Goal: Transaction & Acquisition: Purchase product/service

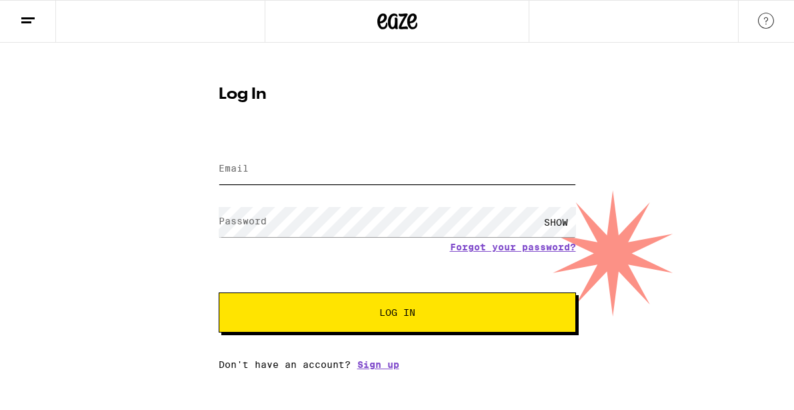
click at [233, 161] on input "Email" at bounding box center [398, 169] width 358 height 30
type input "[EMAIL_ADDRESS][DOMAIN_NAME]"
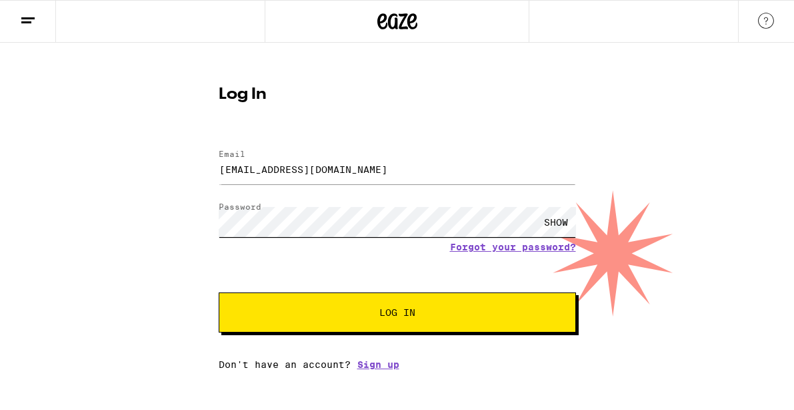
click at [219, 292] on button "Log In" at bounding box center [398, 312] width 358 height 40
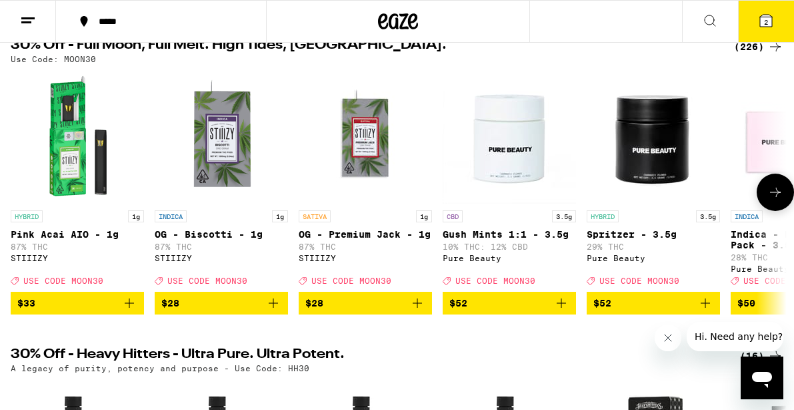
scroll to position [86, 0]
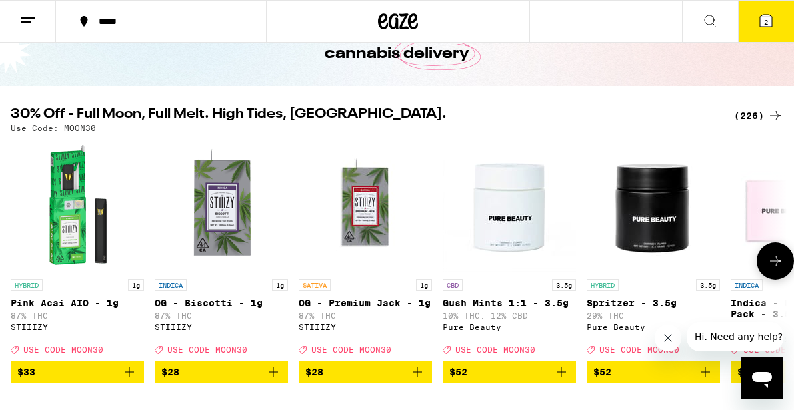
click at [776, 261] on icon at bounding box center [776, 261] width 16 height 16
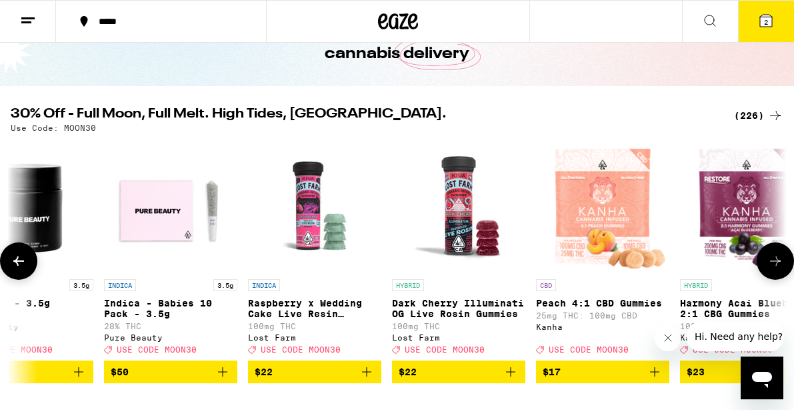
scroll to position [0, 628]
click at [776, 261] on icon at bounding box center [776, 261] width 16 height 16
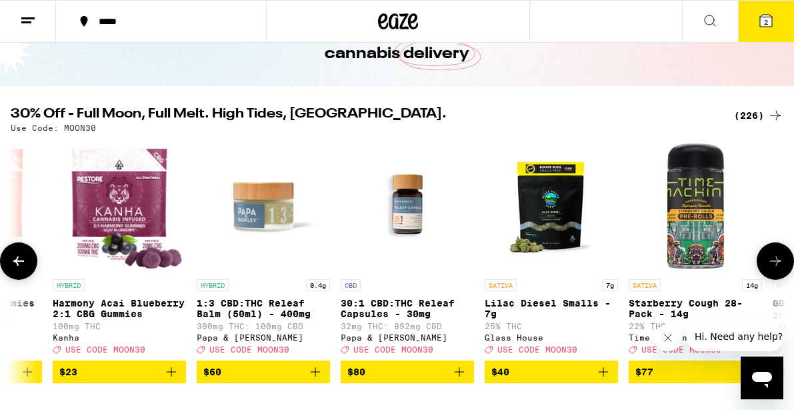
scroll to position [0, 1255]
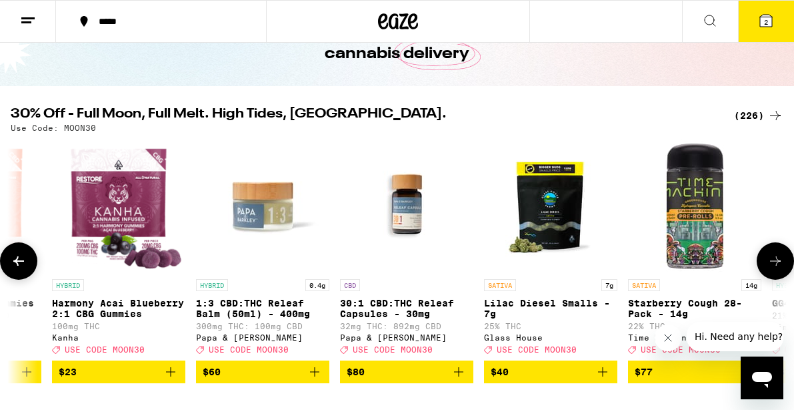
click at [776, 261] on icon at bounding box center [776, 261] width 16 height 16
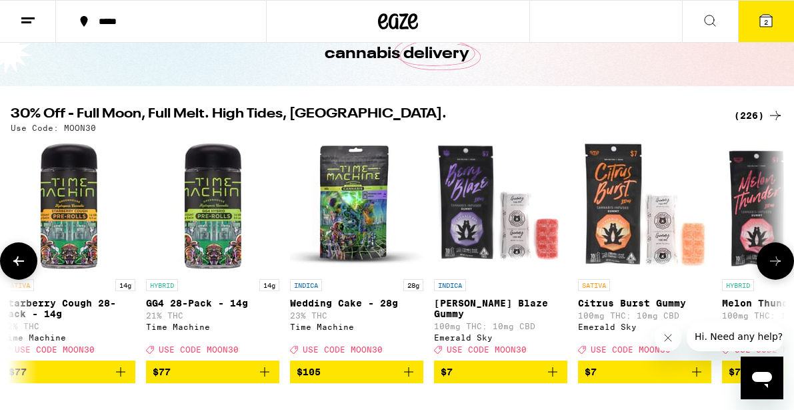
scroll to position [0, 1883]
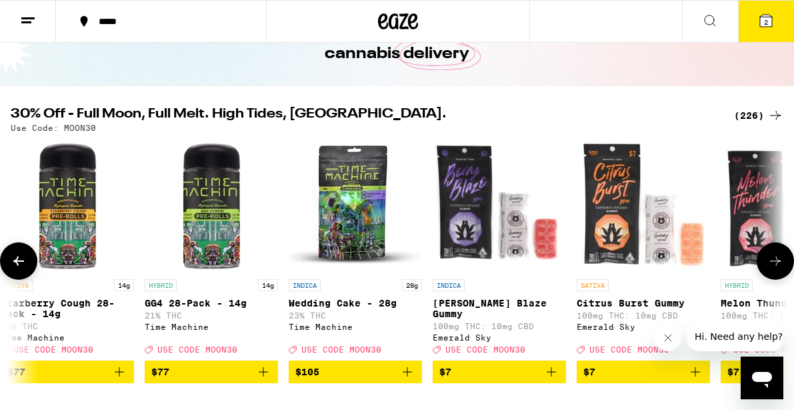
click at [776, 261] on icon at bounding box center [776, 261] width 16 height 16
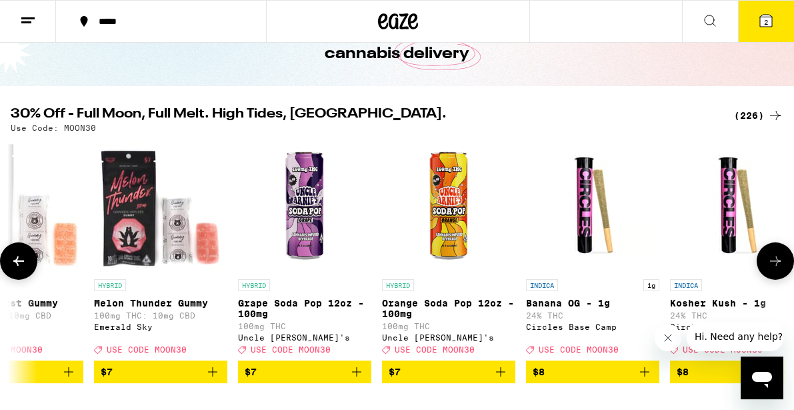
scroll to position [0, 2511]
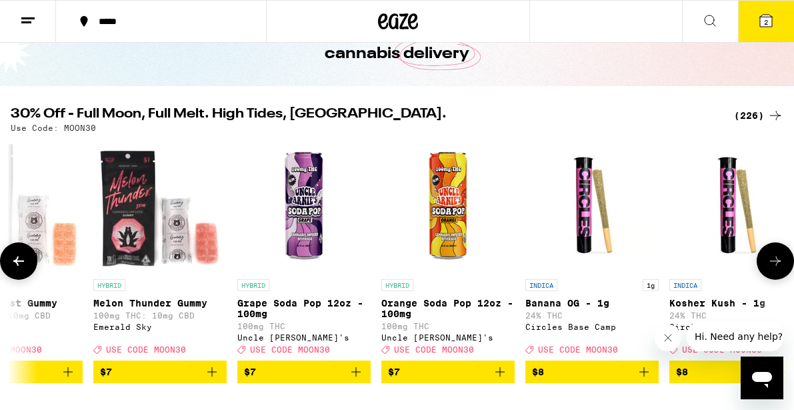
click at [776, 261] on icon at bounding box center [776, 261] width 16 height 16
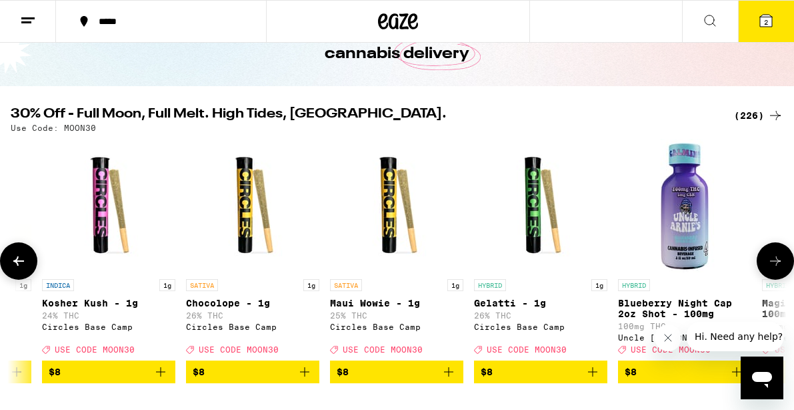
click at [776, 261] on icon at bounding box center [776, 261] width 16 height 16
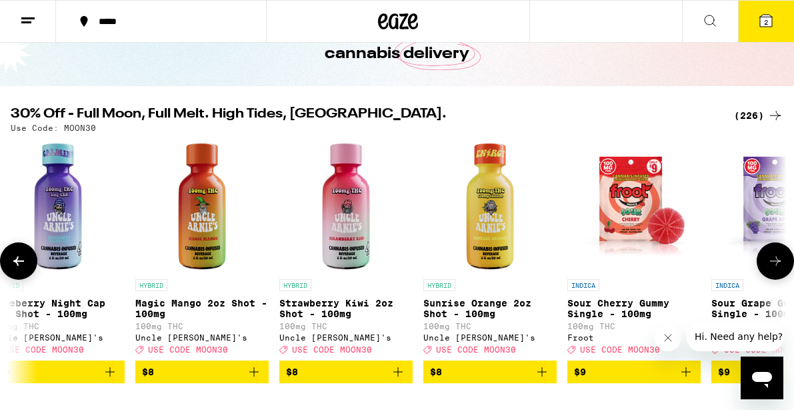
scroll to position [0, 3766]
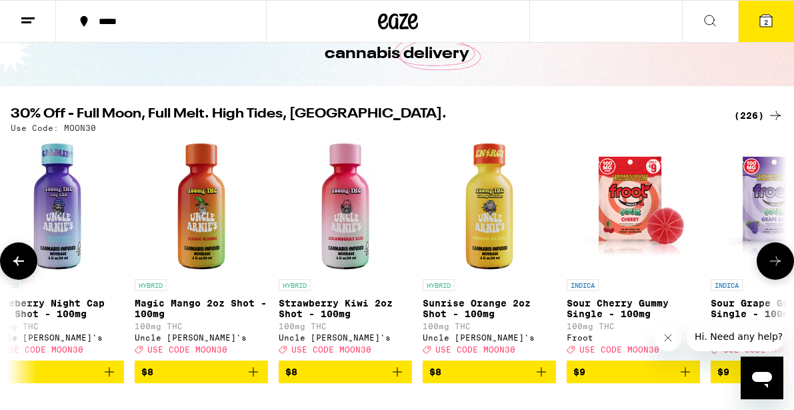
click at [776, 261] on icon at bounding box center [776, 261] width 16 height 16
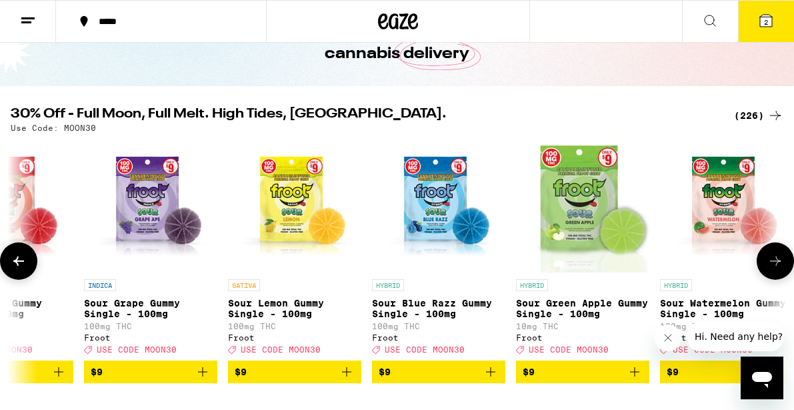
scroll to position [0, 4394]
click at [776, 261] on icon at bounding box center [776, 261] width 16 height 16
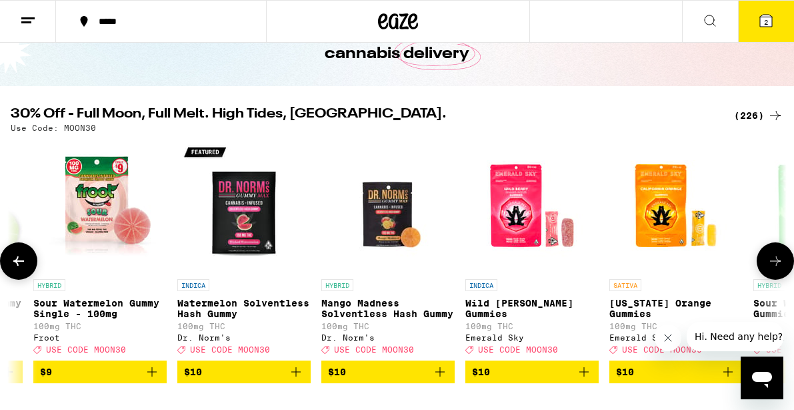
scroll to position [0, 5022]
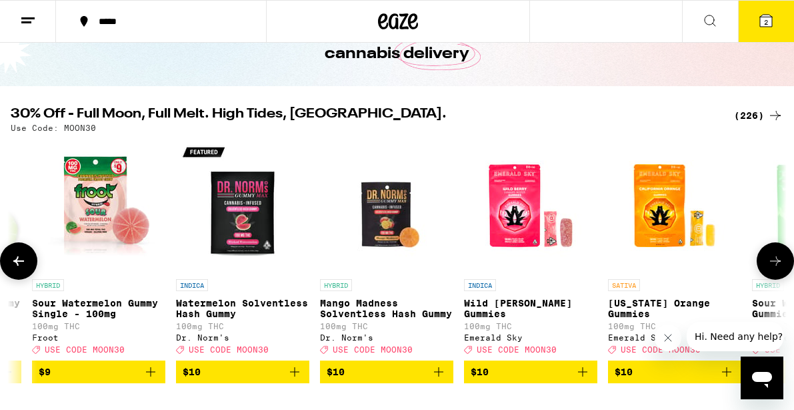
click at [776, 261] on icon at bounding box center [776, 261] width 16 height 16
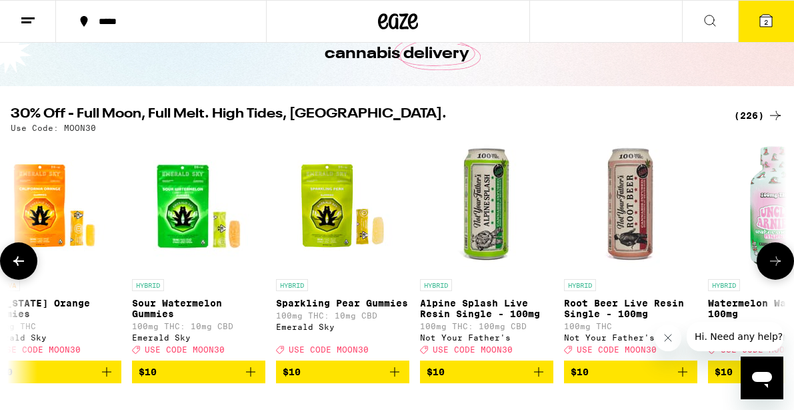
scroll to position [0, 5649]
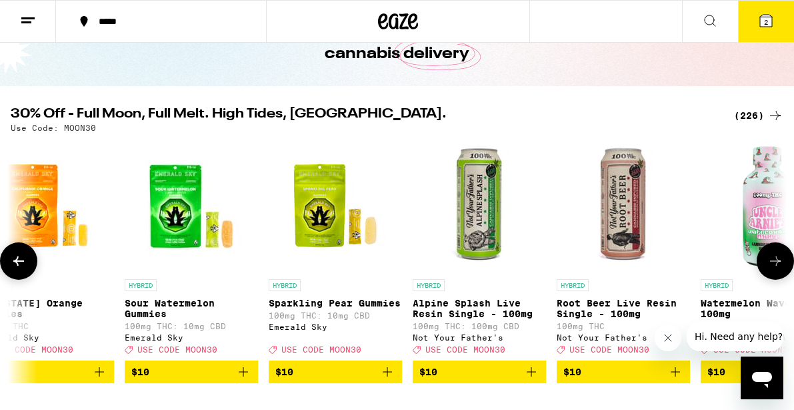
click at [776, 261] on icon at bounding box center [776, 261] width 16 height 16
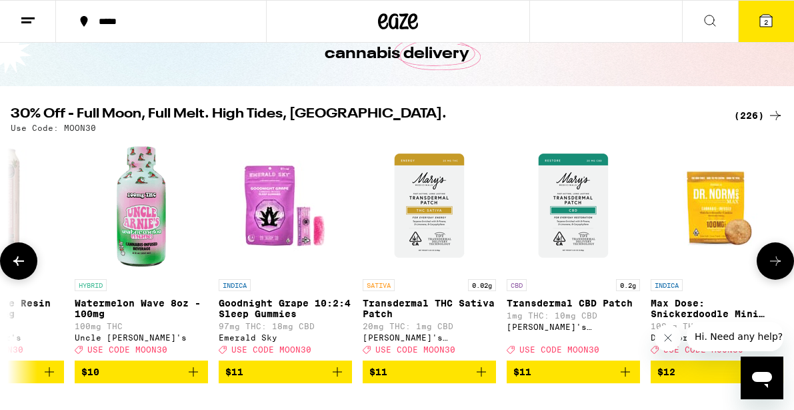
scroll to position [0, 6277]
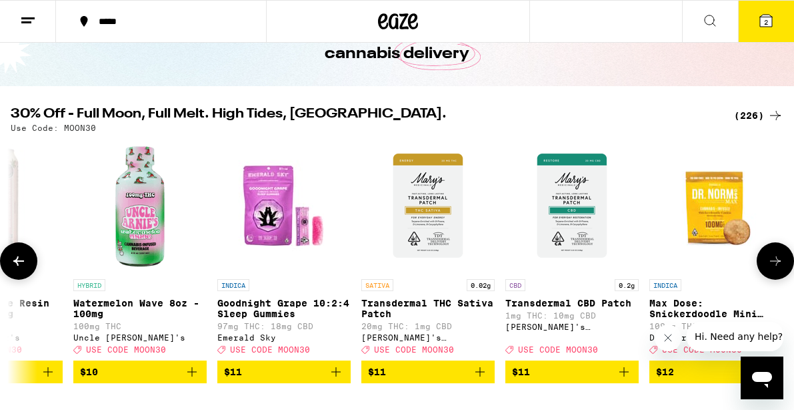
click at [776, 261] on icon at bounding box center [776, 261] width 16 height 16
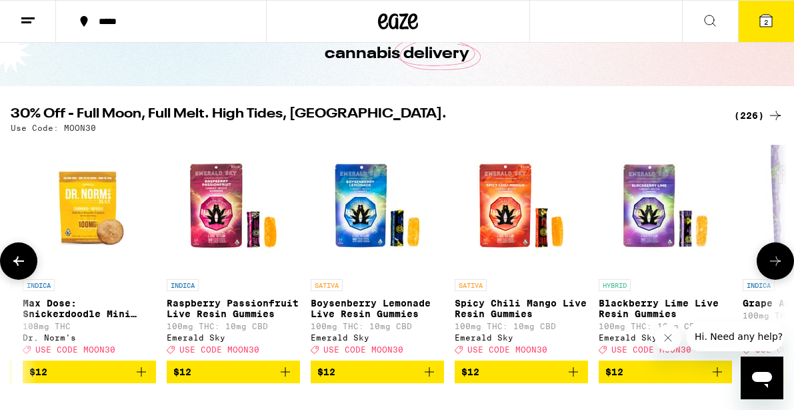
scroll to position [0, 6905]
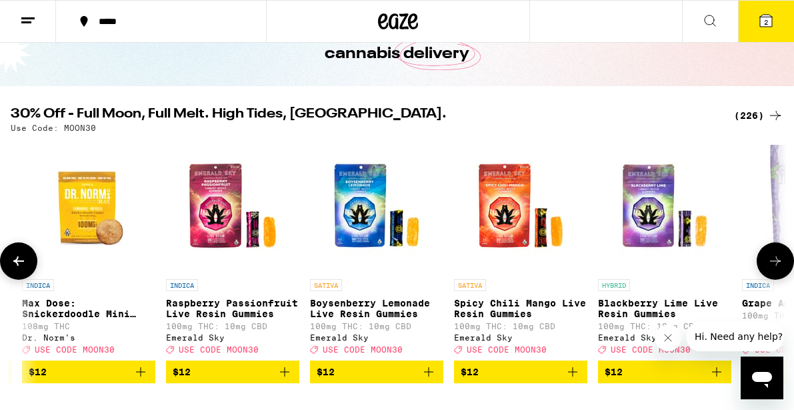
click at [776, 261] on icon at bounding box center [776, 261] width 16 height 16
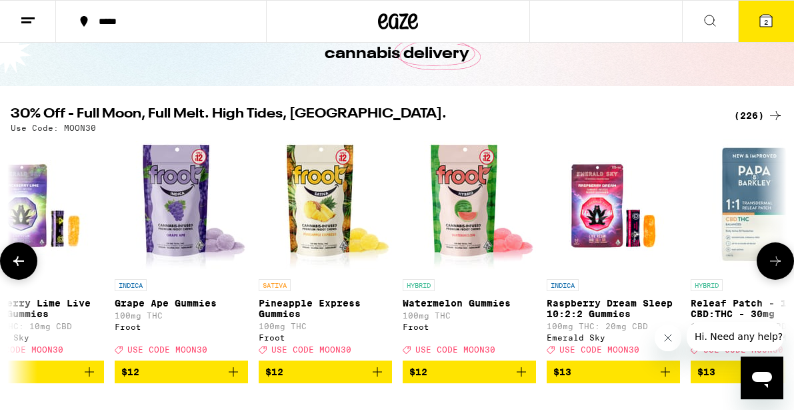
click at [776, 261] on icon at bounding box center [776, 261] width 16 height 16
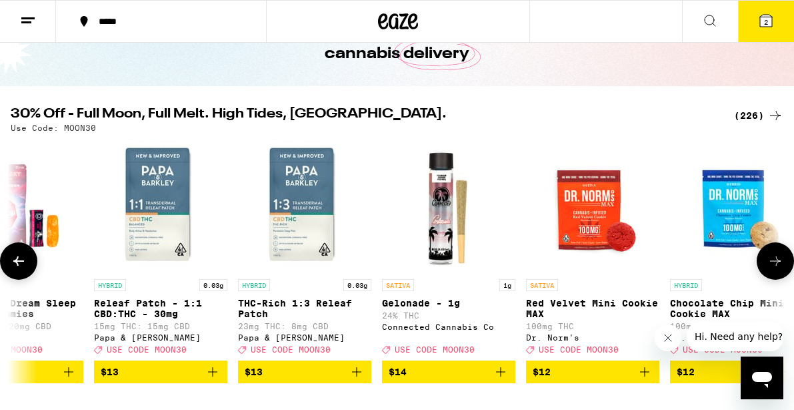
scroll to position [0, 8160]
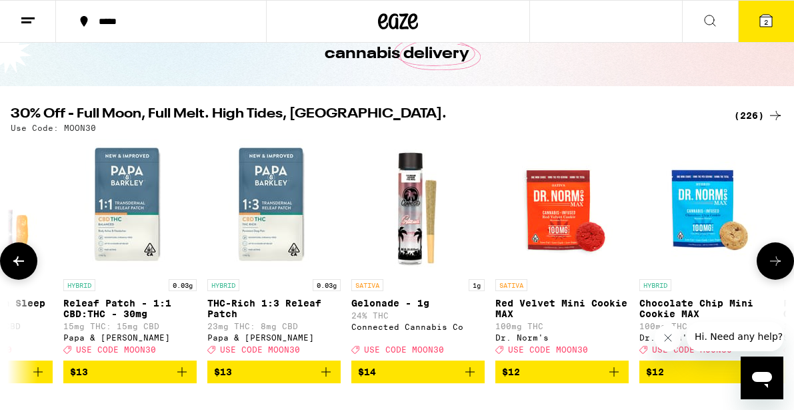
click at [776, 261] on icon at bounding box center [776, 261] width 16 height 16
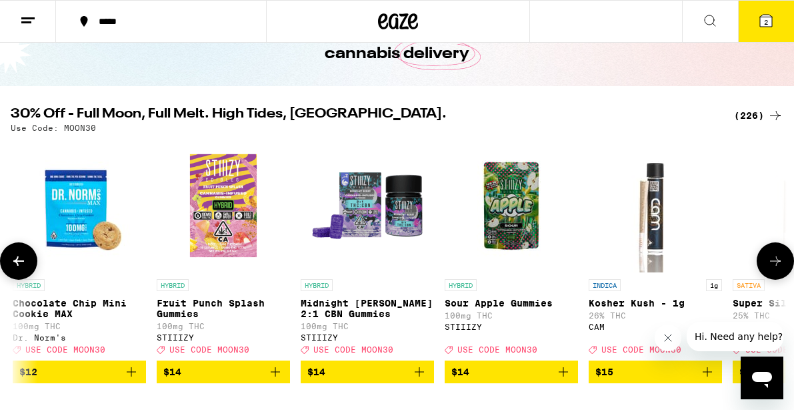
scroll to position [0, 8788]
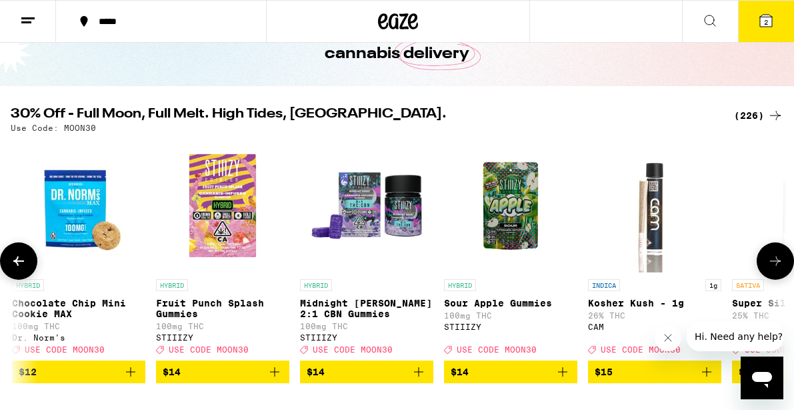
click at [776, 261] on icon at bounding box center [776, 261] width 16 height 16
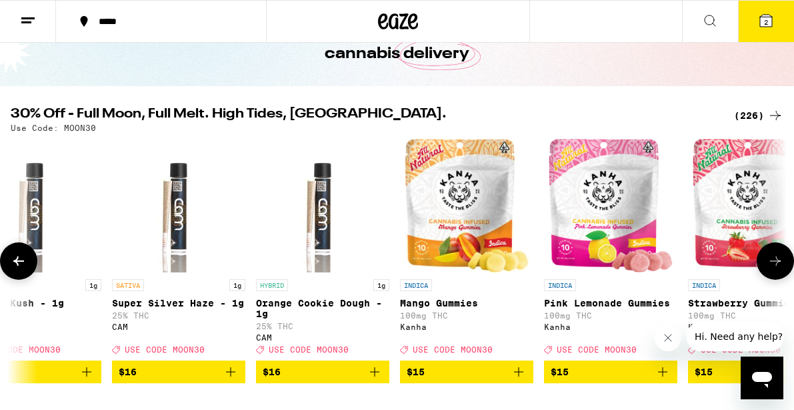
scroll to position [0, 9415]
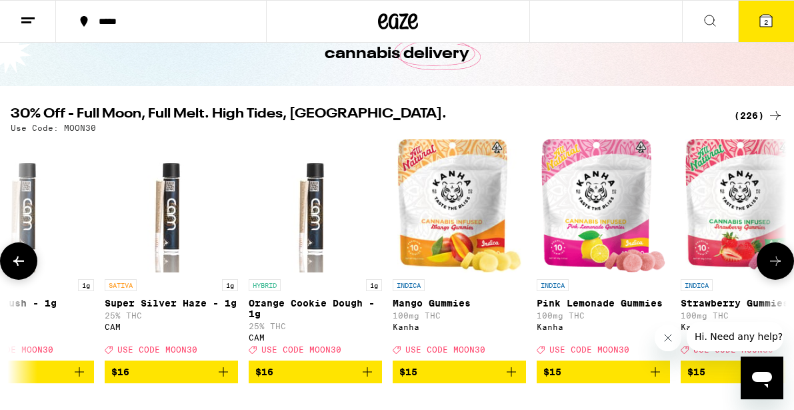
click at [776, 261] on icon at bounding box center [776, 261] width 16 height 16
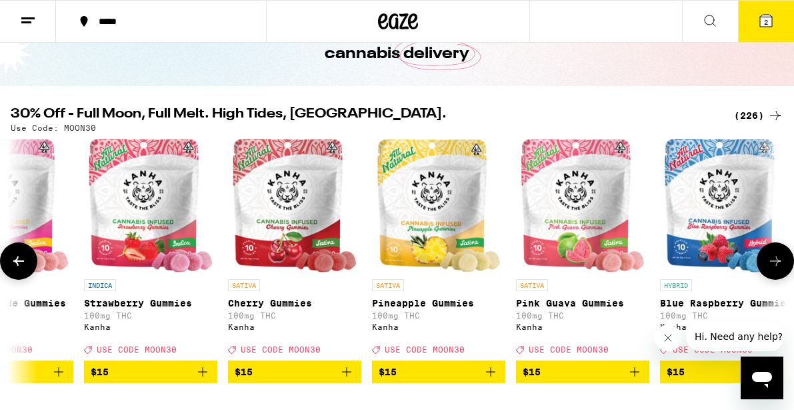
scroll to position [0, 10043]
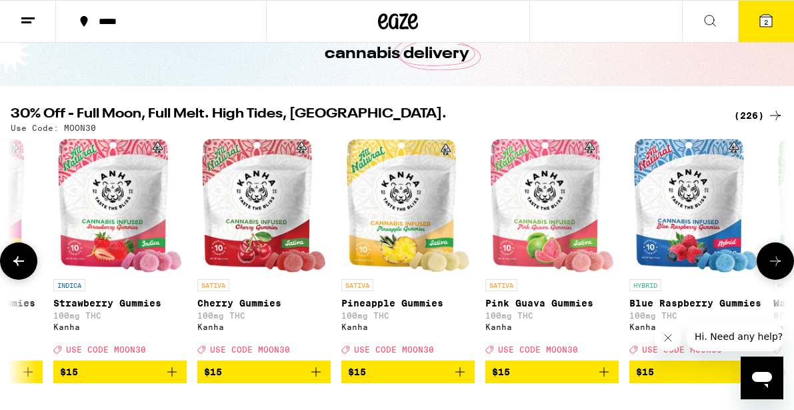
click at [776, 261] on icon at bounding box center [776, 261] width 16 height 16
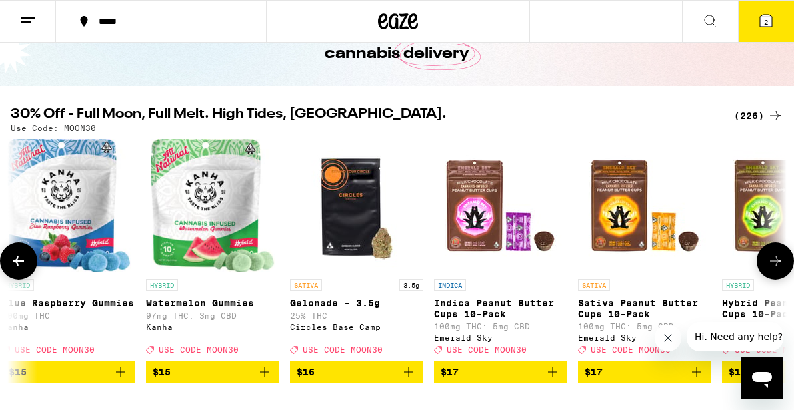
click at [776, 261] on icon at bounding box center [776, 261] width 16 height 16
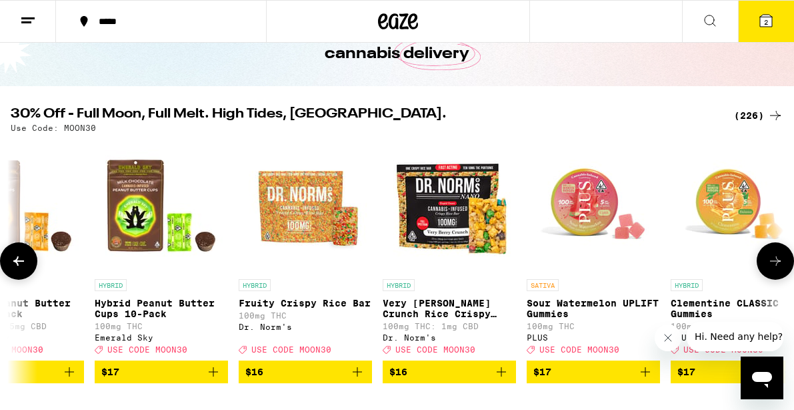
click at [776, 261] on icon at bounding box center [776, 261] width 16 height 16
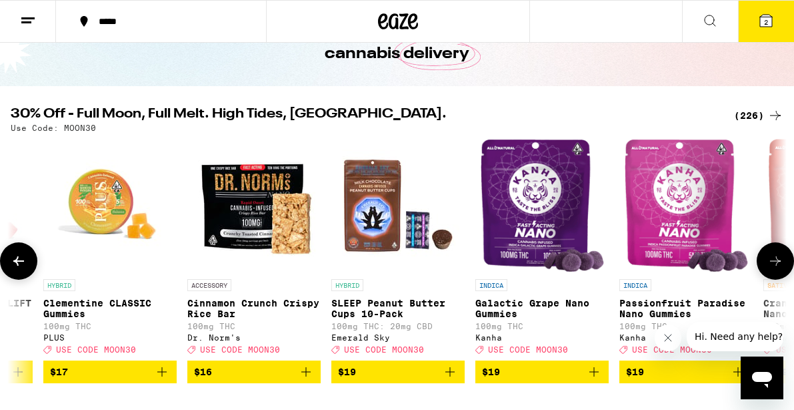
click at [776, 261] on icon at bounding box center [776, 261] width 16 height 16
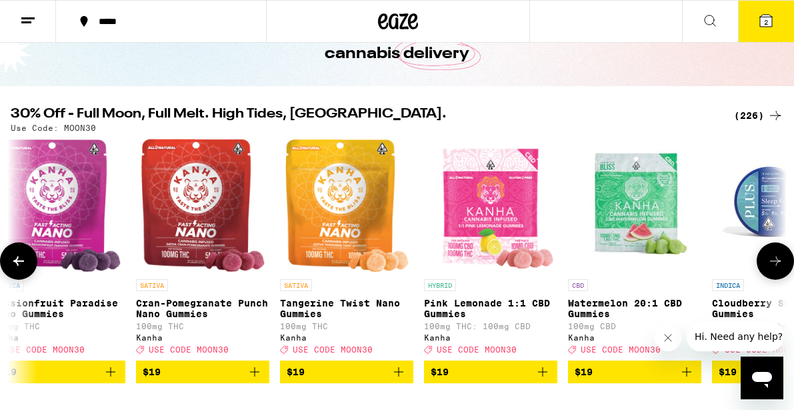
click at [776, 261] on icon at bounding box center [776, 261] width 16 height 16
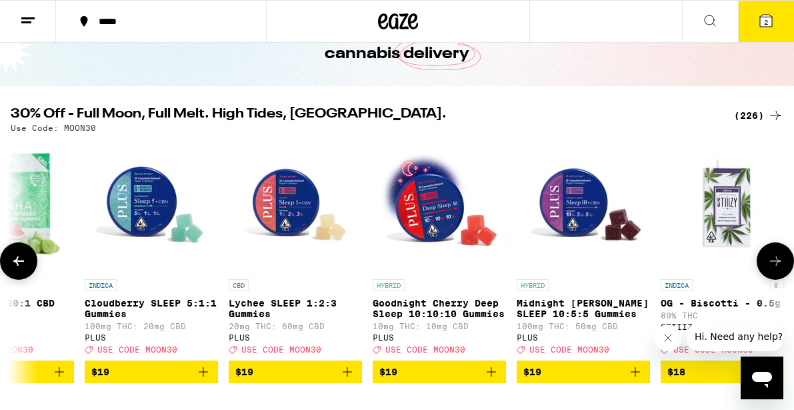
click at [776, 261] on icon at bounding box center [776, 261] width 16 height 16
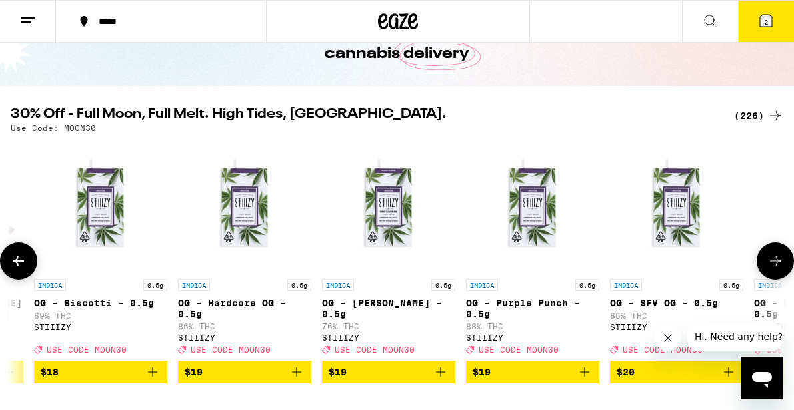
scroll to position [0, 13809]
click at [776, 261] on icon at bounding box center [776, 261] width 16 height 16
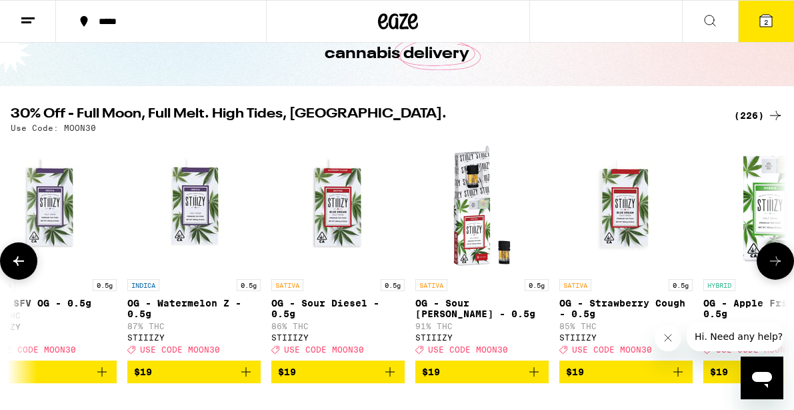
scroll to position [0, 14437]
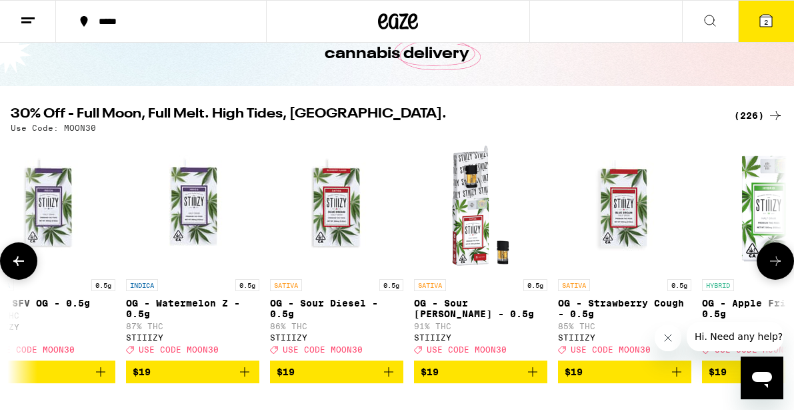
click at [776, 261] on icon at bounding box center [776, 261] width 16 height 16
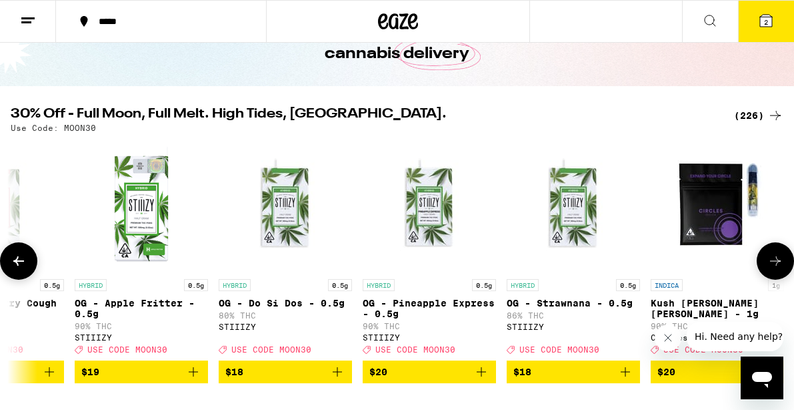
click at [776, 261] on icon at bounding box center [776, 261] width 16 height 16
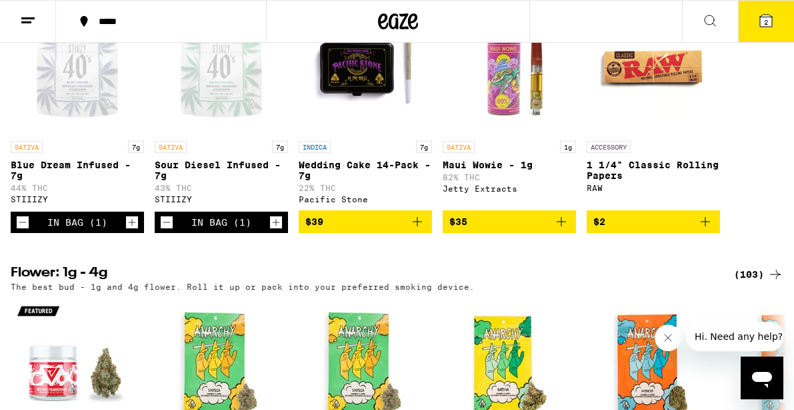
scroll to position [1458, 0]
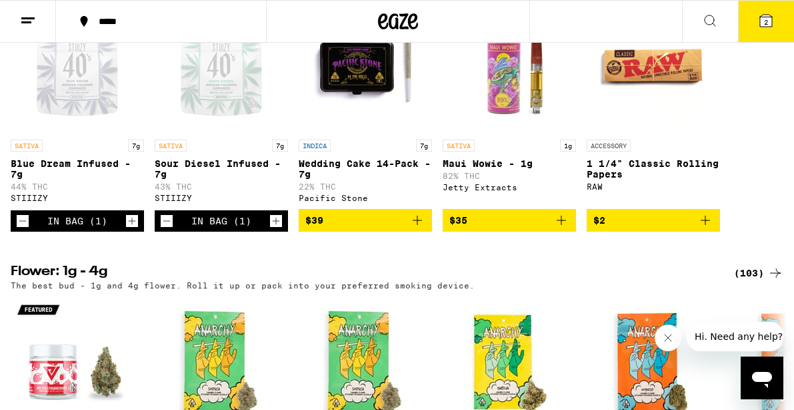
click at [163, 229] on icon "Decrement" at bounding box center [167, 221] width 12 height 16
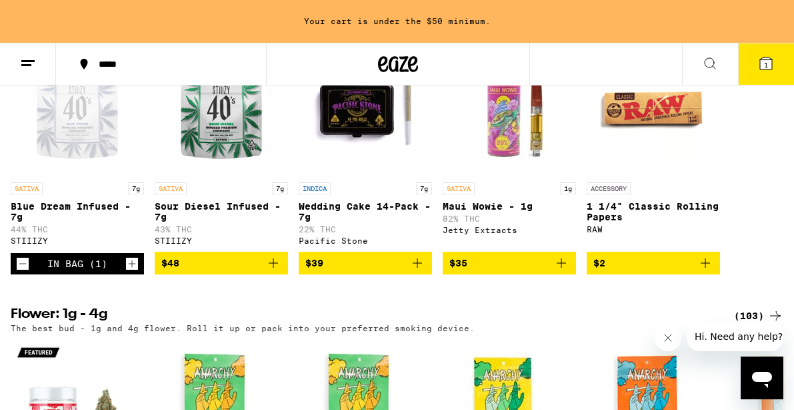
scroll to position [1501, 0]
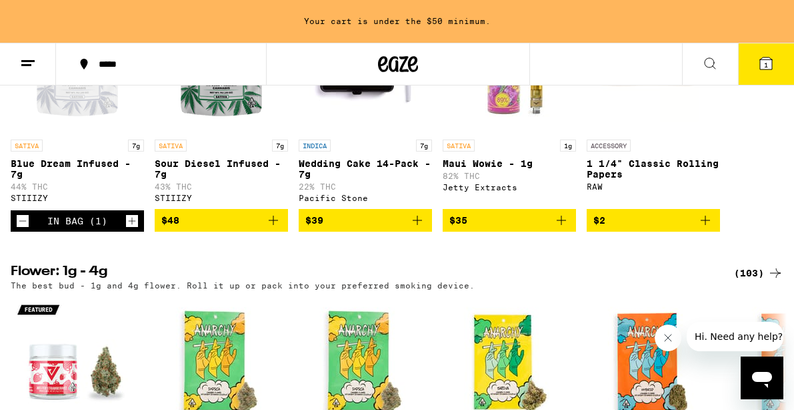
click at [21, 229] on icon "Decrement" at bounding box center [23, 221] width 12 height 16
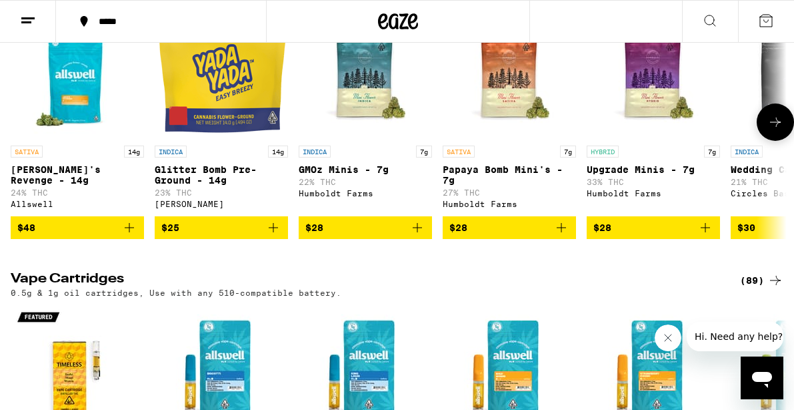
scroll to position [2059, 0]
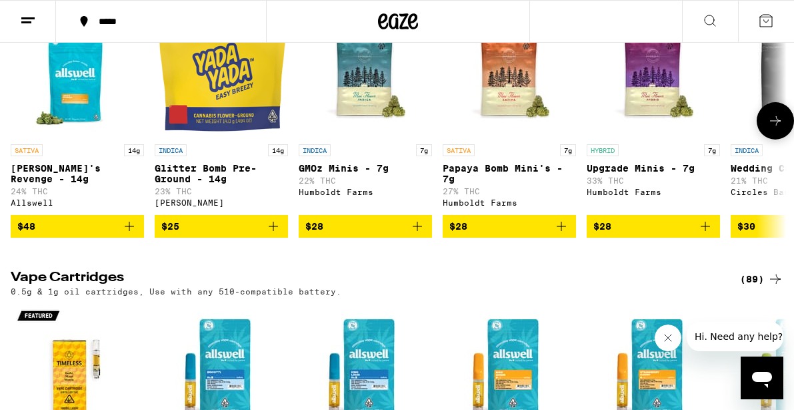
click at [773, 129] on icon at bounding box center [776, 121] width 16 height 16
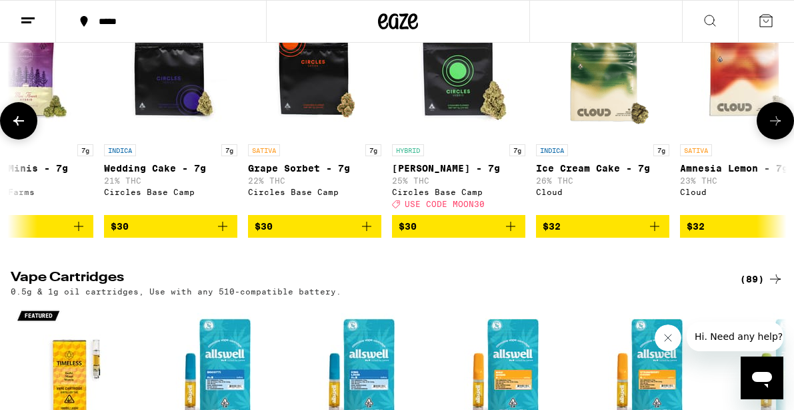
scroll to position [0, 628]
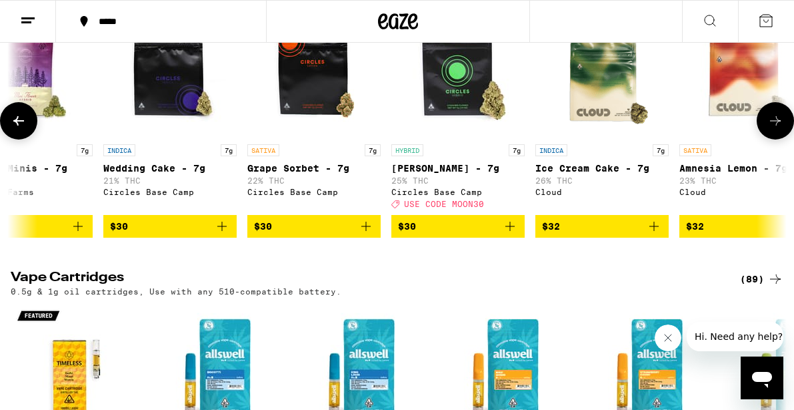
click at [773, 129] on icon at bounding box center [776, 121] width 16 height 16
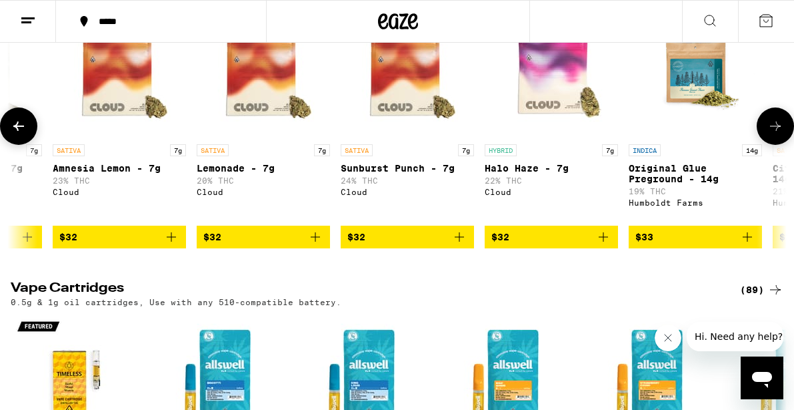
scroll to position [0, 1255]
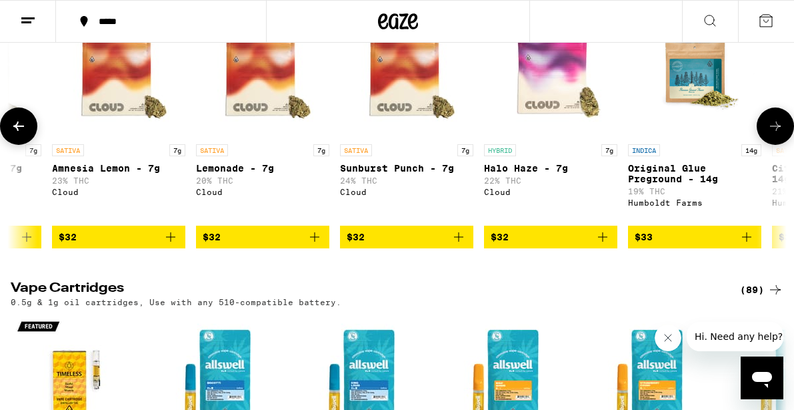
click at [773, 145] on button at bounding box center [775, 125] width 37 height 37
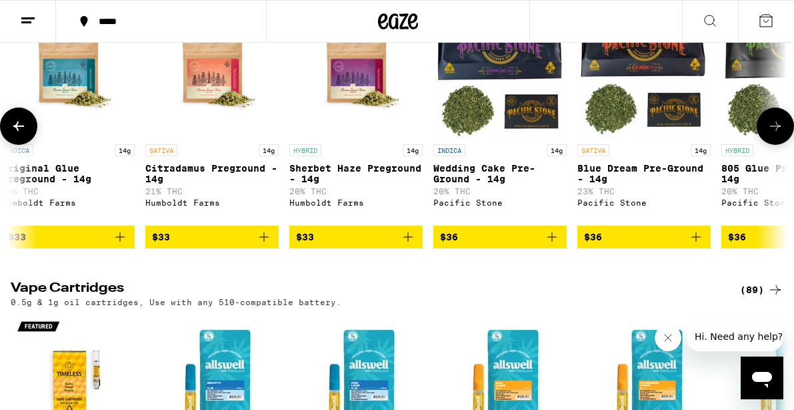
scroll to position [0, 1883]
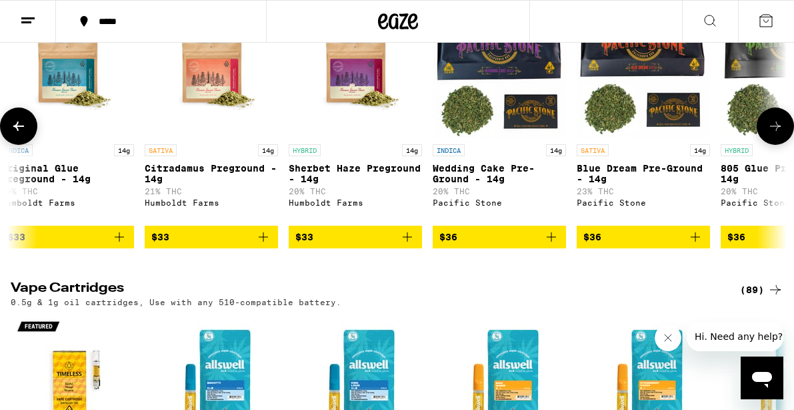
click at [773, 145] on button at bounding box center [775, 125] width 37 height 37
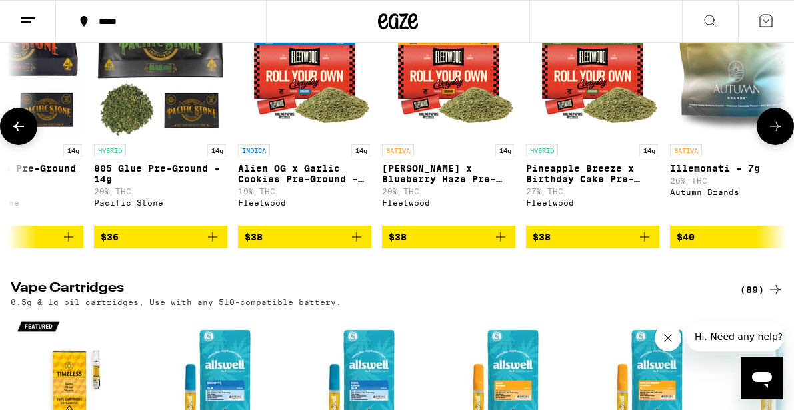
scroll to position [0, 2511]
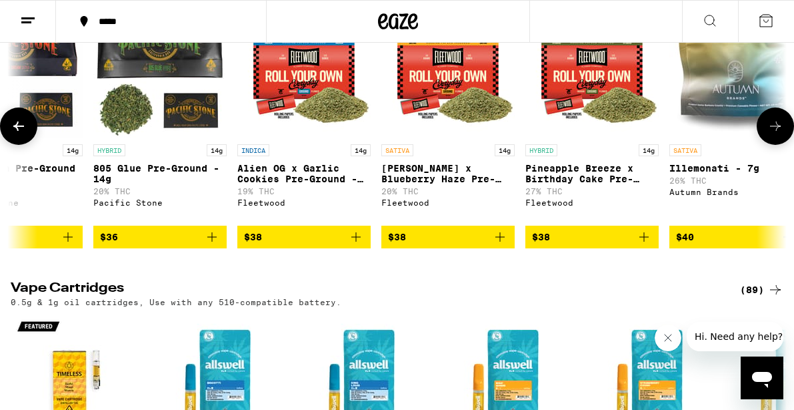
click at [773, 145] on button at bounding box center [775, 125] width 37 height 37
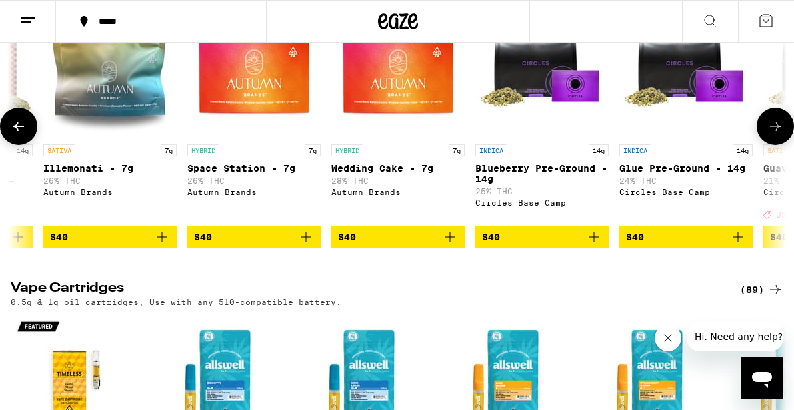
scroll to position [0, 3138]
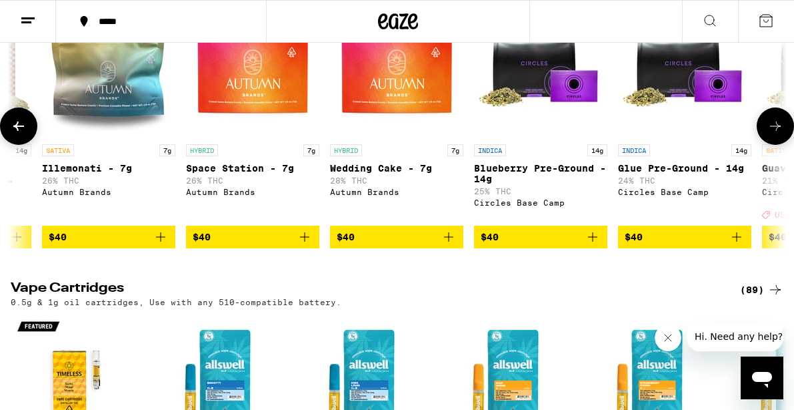
click at [773, 145] on button at bounding box center [775, 125] width 37 height 37
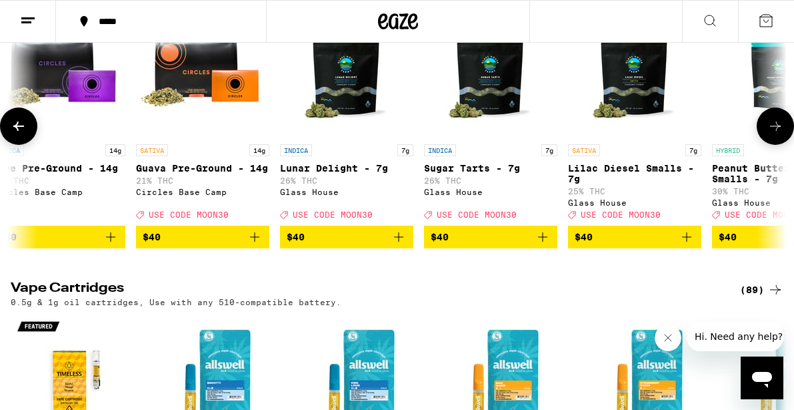
scroll to position [0, 3766]
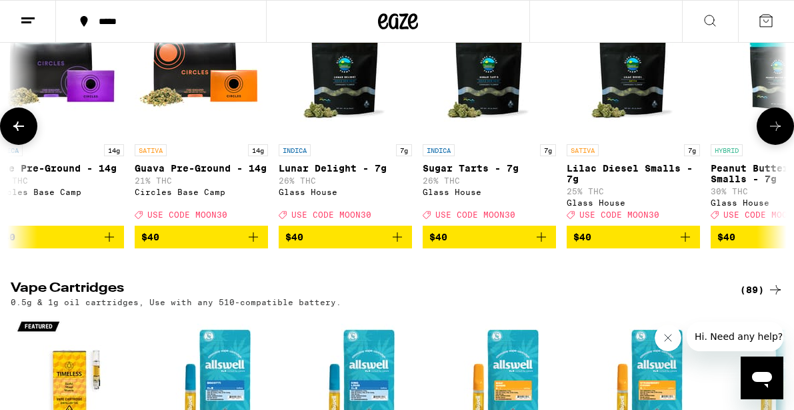
click at [773, 145] on button at bounding box center [775, 125] width 37 height 37
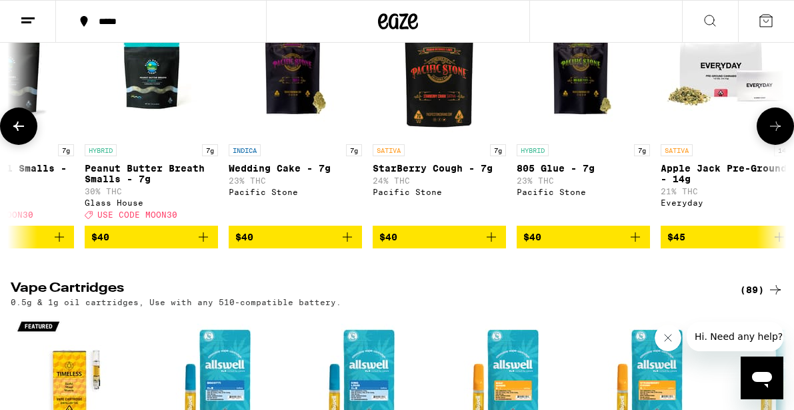
scroll to position [0, 4394]
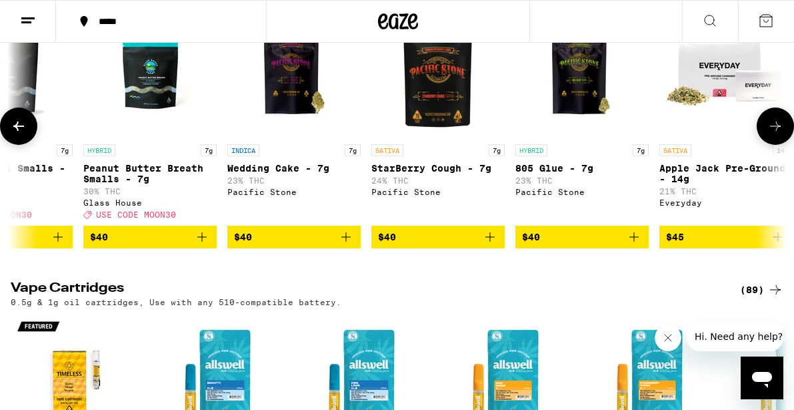
click at [773, 145] on button at bounding box center [775, 125] width 37 height 37
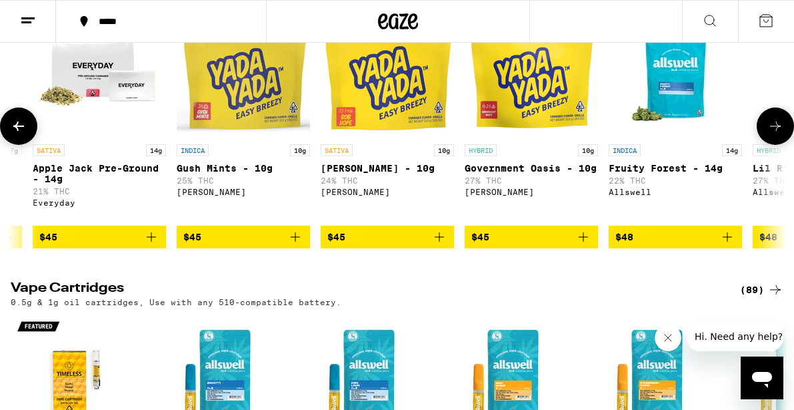
scroll to position [0, 5022]
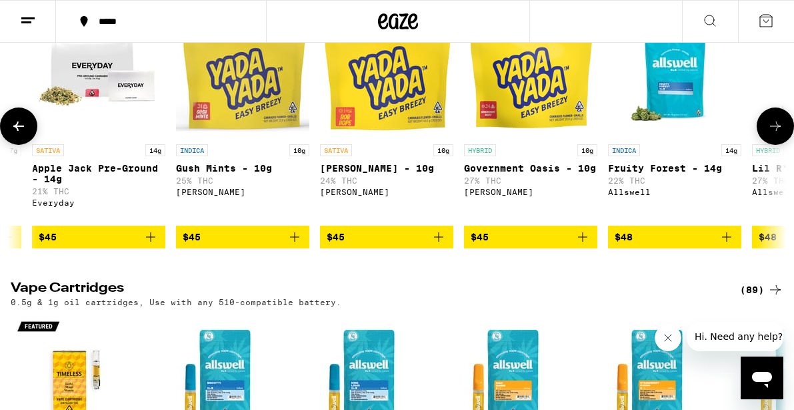
click at [773, 145] on button at bounding box center [775, 125] width 37 height 37
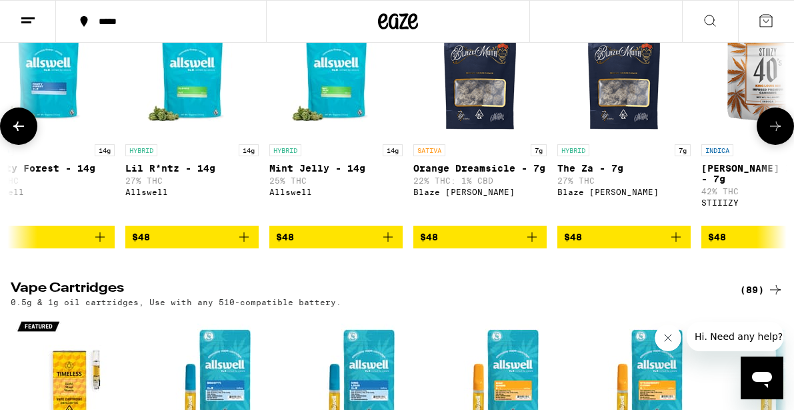
scroll to position [0, 5649]
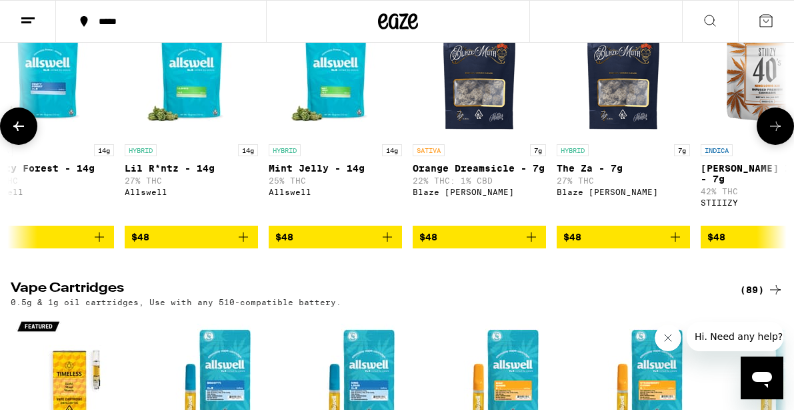
click at [773, 145] on button at bounding box center [775, 125] width 37 height 37
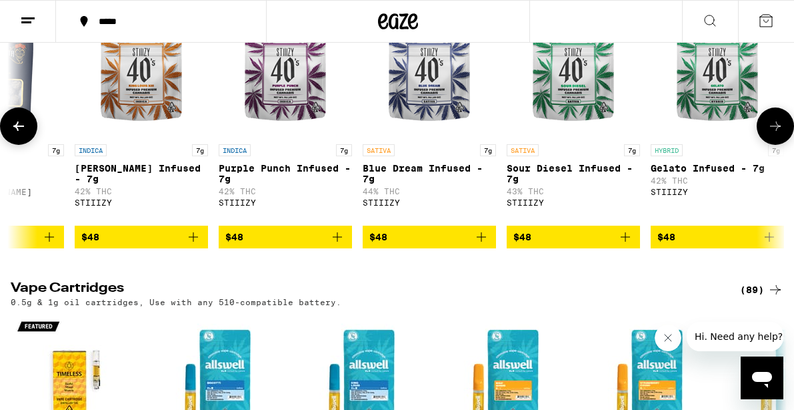
scroll to position [0, 6277]
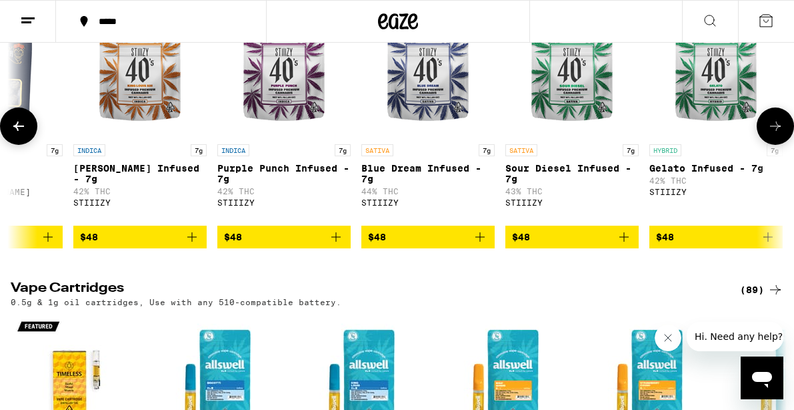
click at [773, 145] on button at bounding box center [775, 125] width 37 height 37
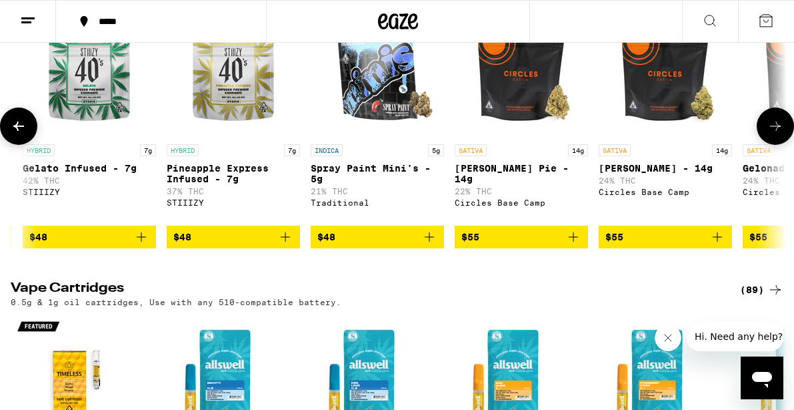
scroll to position [0, 6905]
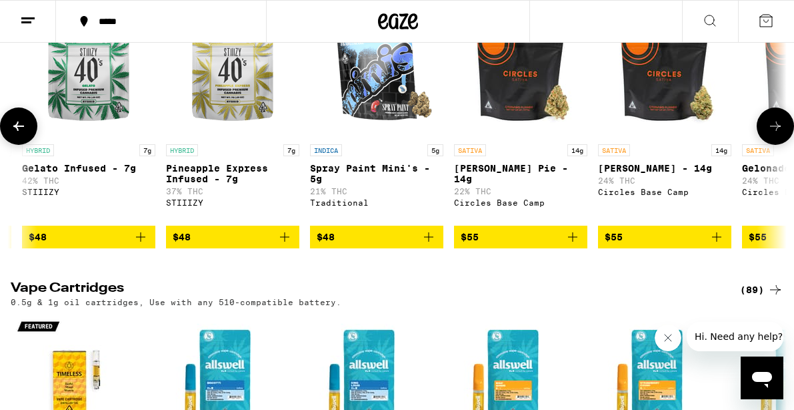
click at [773, 145] on button at bounding box center [775, 125] width 37 height 37
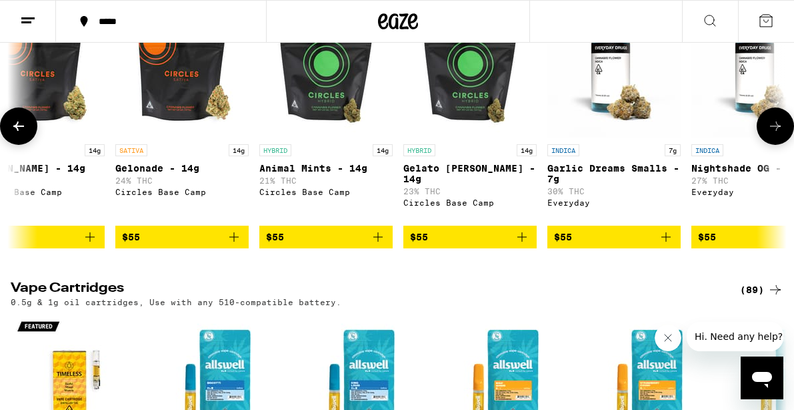
scroll to position [0, 7532]
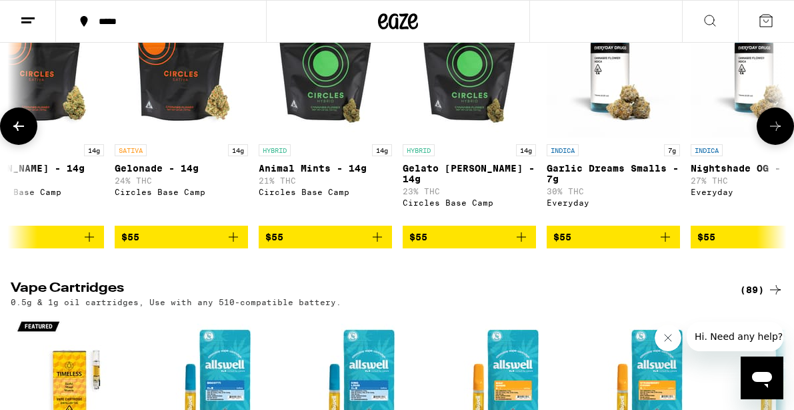
click at [773, 145] on button at bounding box center [775, 125] width 37 height 37
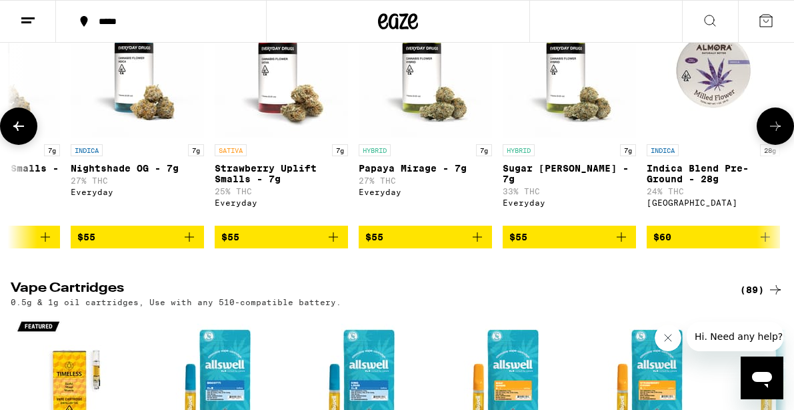
scroll to position [0, 8160]
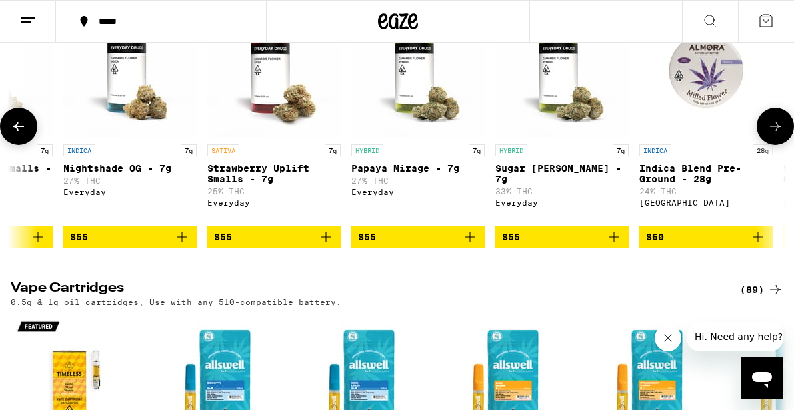
click at [773, 145] on button at bounding box center [775, 125] width 37 height 37
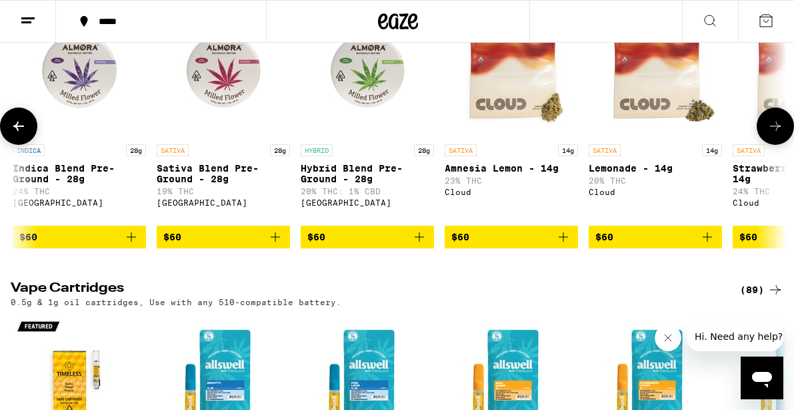
scroll to position [0, 8788]
click at [773, 145] on button at bounding box center [775, 125] width 37 height 37
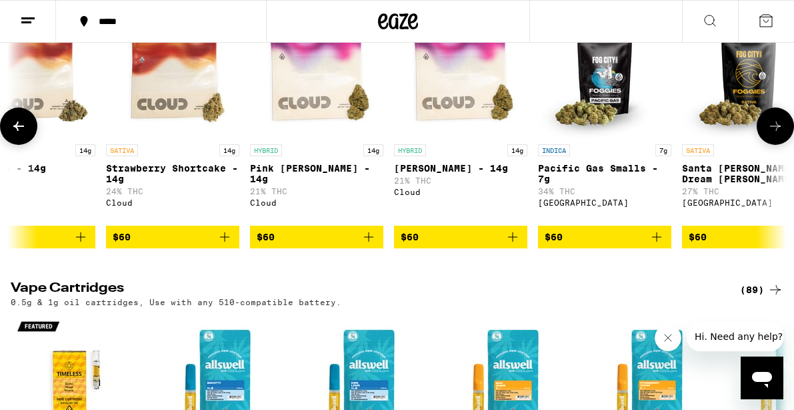
scroll to position [0, 9415]
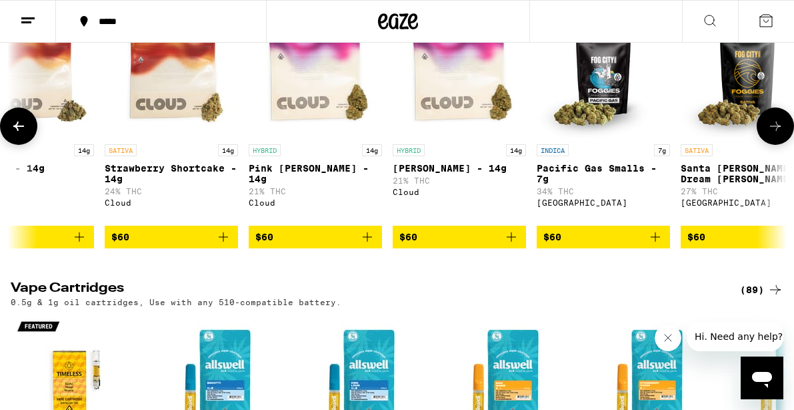
click at [773, 145] on button at bounding box center [775, 125] width 37 height 37
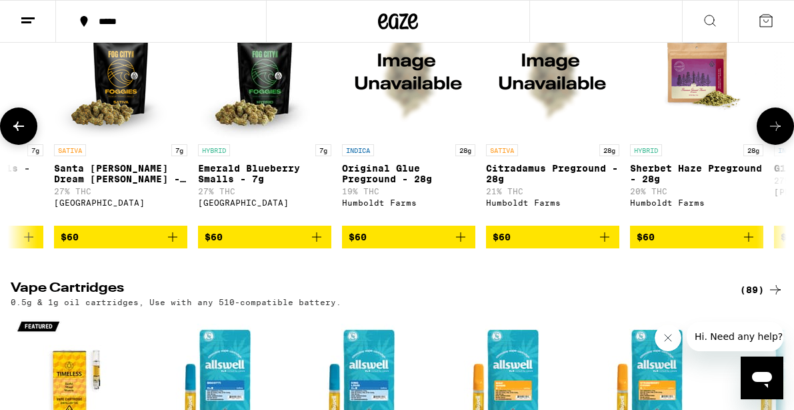
scroll to position [0, 10043]
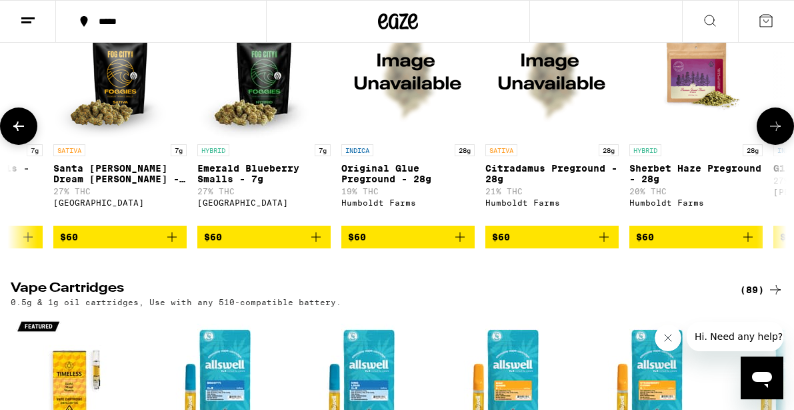
click at [773, 145] on button at bounding box center [775, 125] width 37 height 37
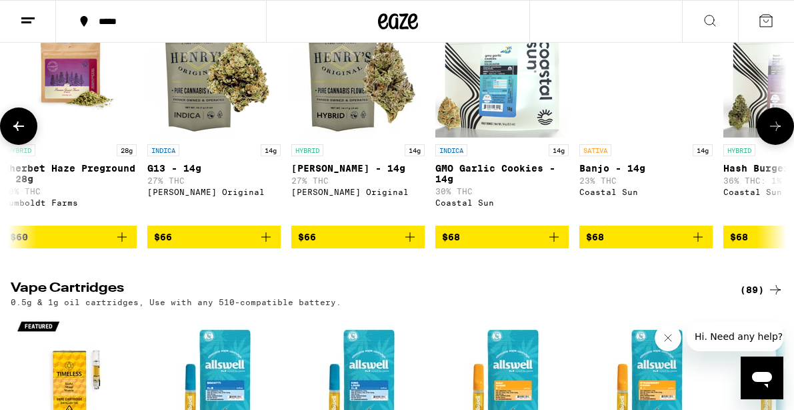
scroll to position [0, 10671]
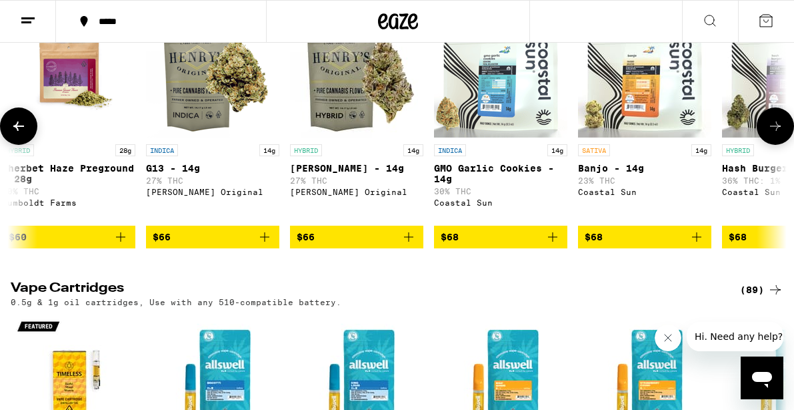
click at [774, 145] on button at bounding box center [775, 125] width 37 height 37
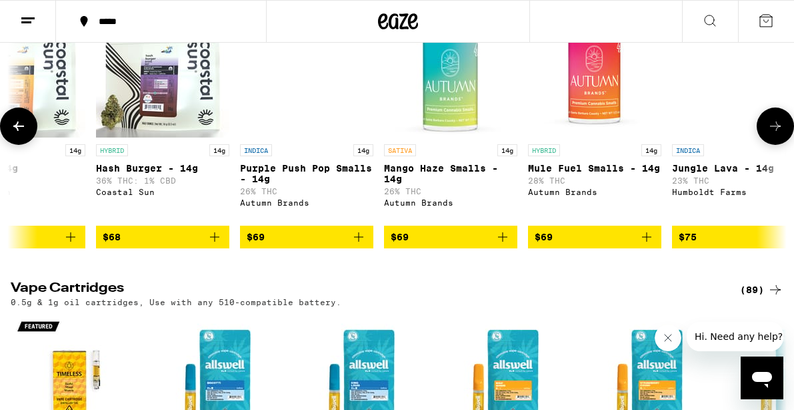
scroll to position [0, 11298]
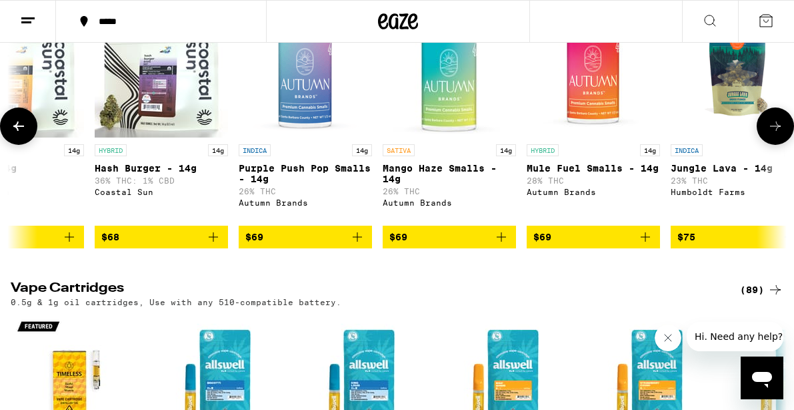
click at [774, 145] on button at bounding box center [775, 125] width 37 height 37
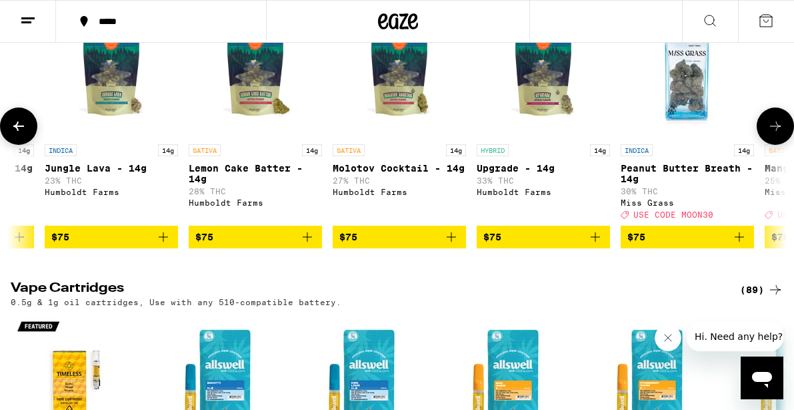
scroll to position [0, 11926]
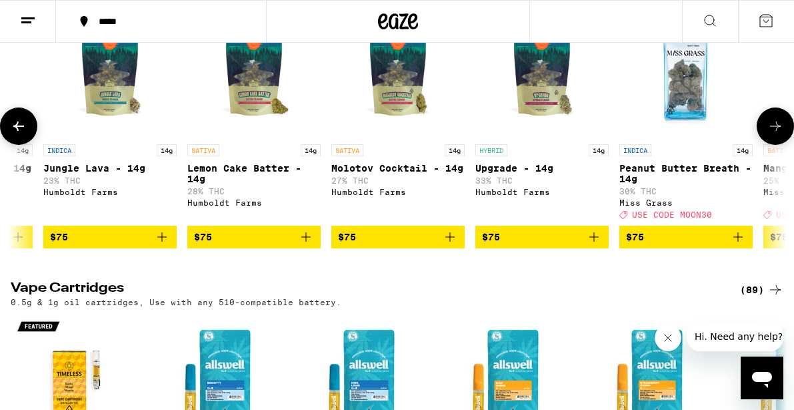
click at [776, 134] on icon at bounding box center [776, 126] width 16 height 16
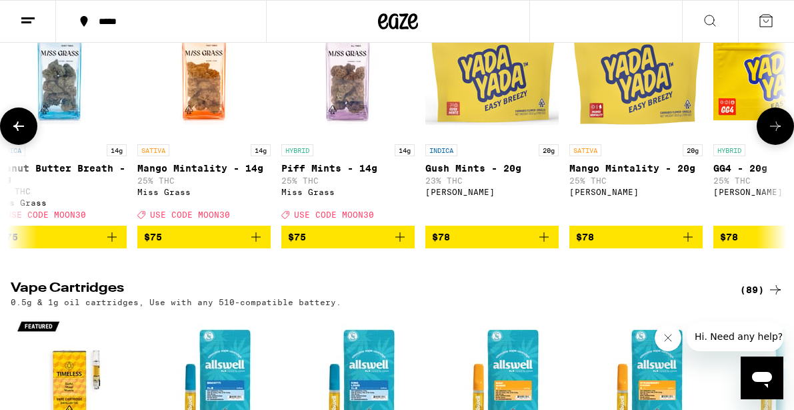
scroll to position [0, 12554]
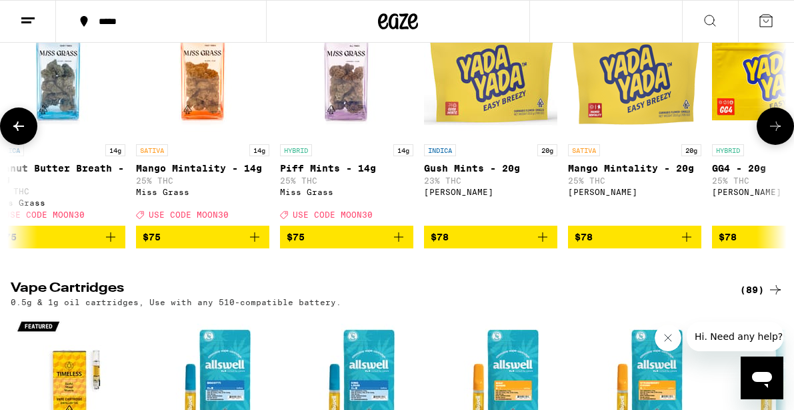
click at [775, 134] on icon at bounding box center [776, 126] width 16 height 16
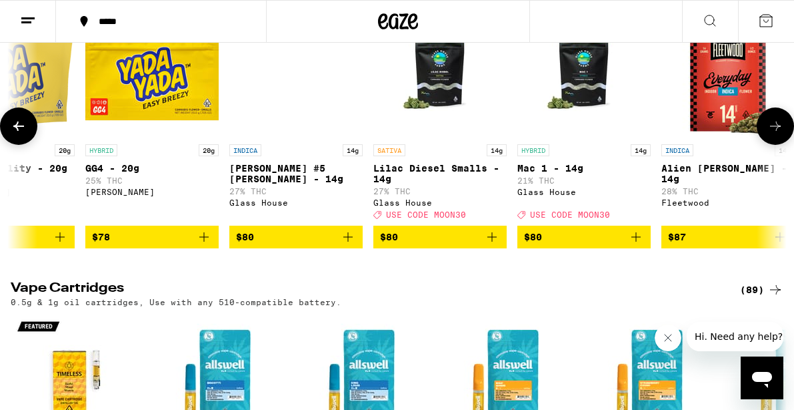
scroll to position [0, 13181]
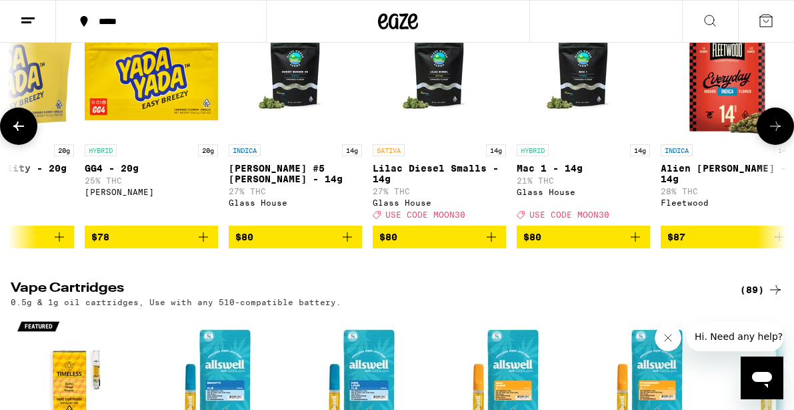
click at [775, 134] on icon at bounding box center [776, 126] width 16 height 16
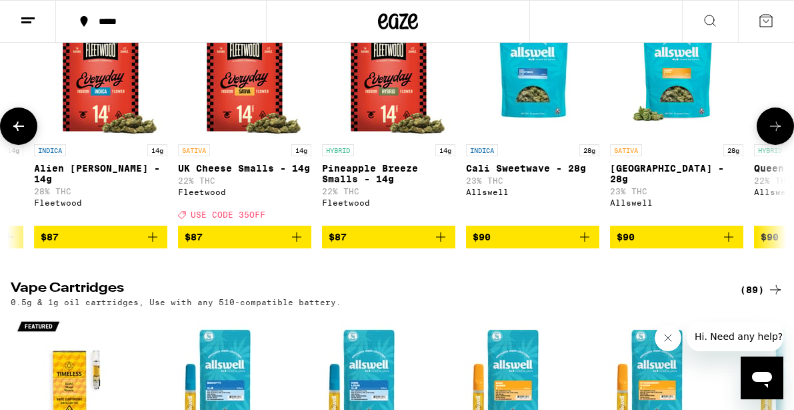
scroll to position [0, 13809]
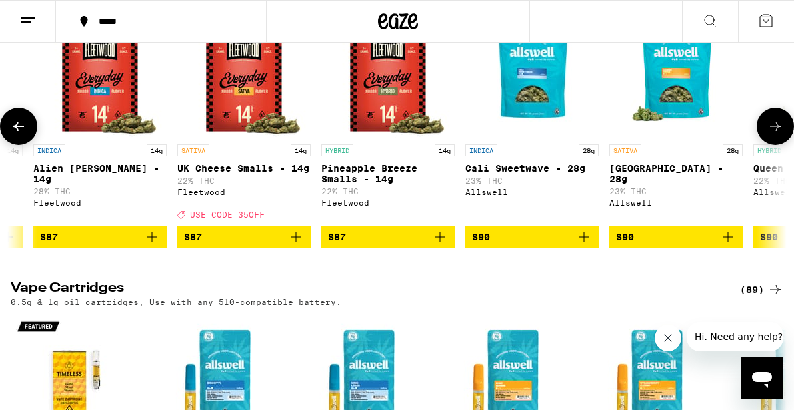
click at [775, 134] on icon at bounding box center [776, 126] width 16 height 16
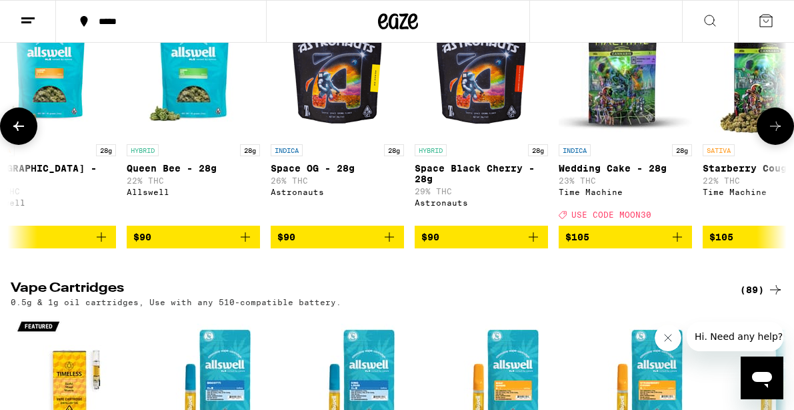
scroll to position [0, 14437]
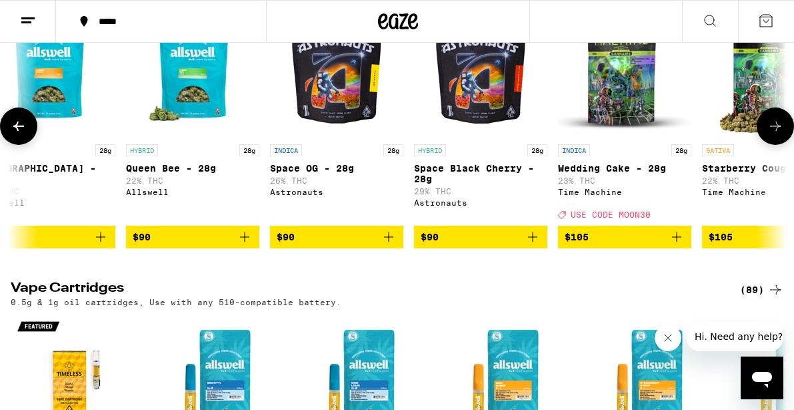
click at [775, 134] on icon at bounding box center [776, 126] width 16 height 16
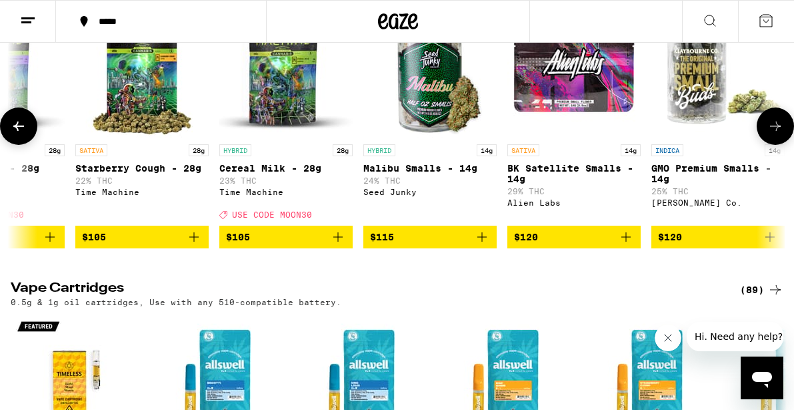
scroll to position [0, 15065]
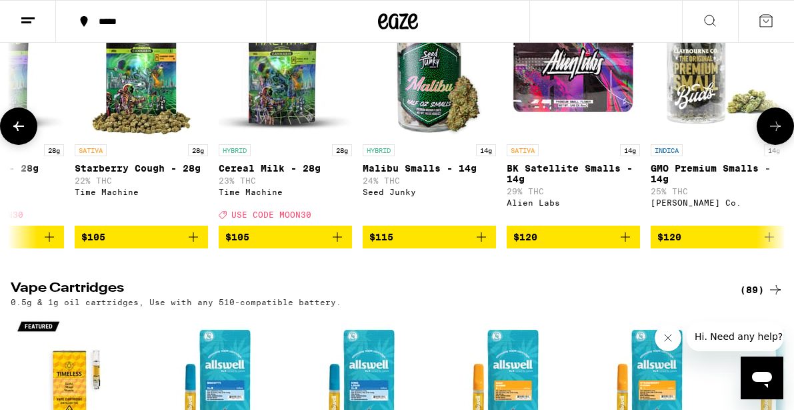
click at [775, 134] on icon at bounding box center [776, 126] width 16 height 16
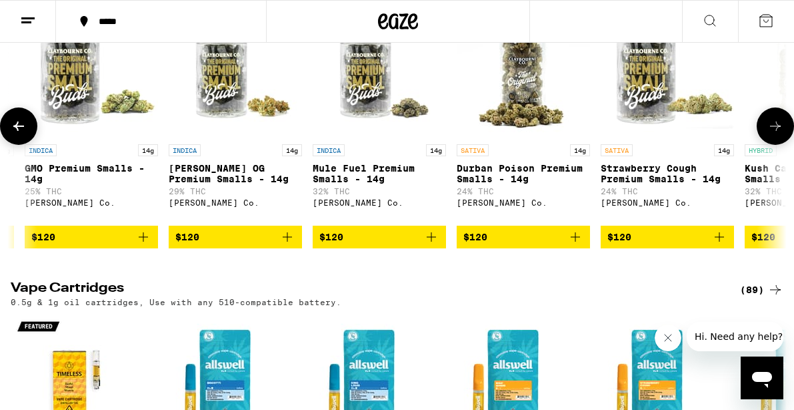
scroll to position [0, 15692]
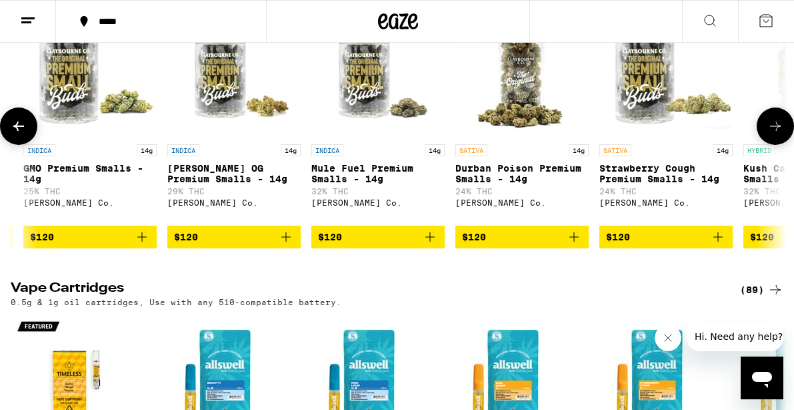
click at [775, 134] on icon at bounding box center [776, 126] width 16 height 16
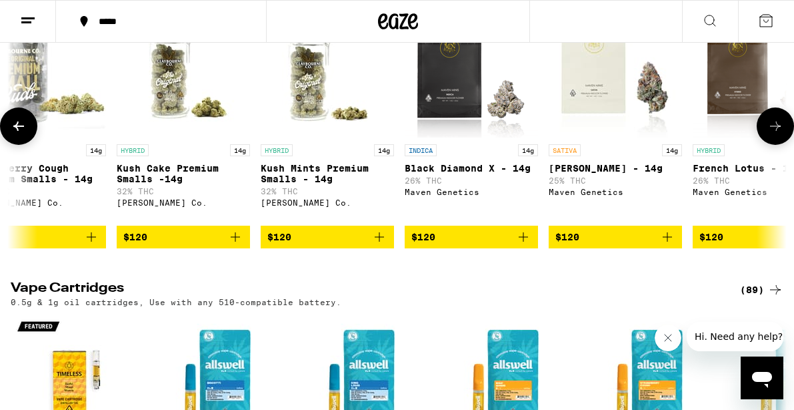
scroll to position [0, 16320]
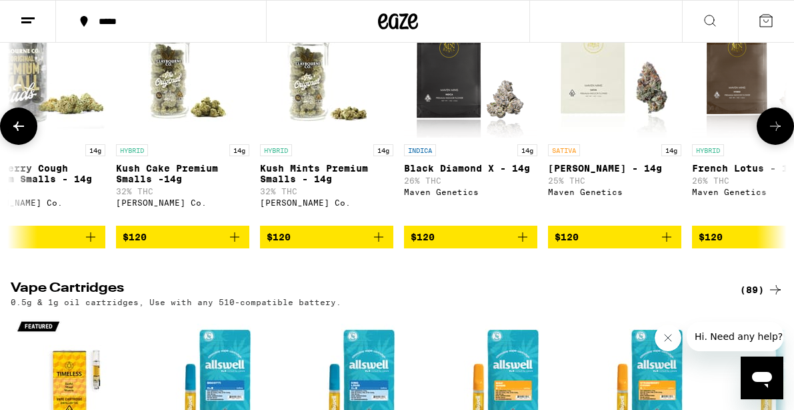
click at [775, 134] on icon at bounding box center [776, 126] width 16 height 16
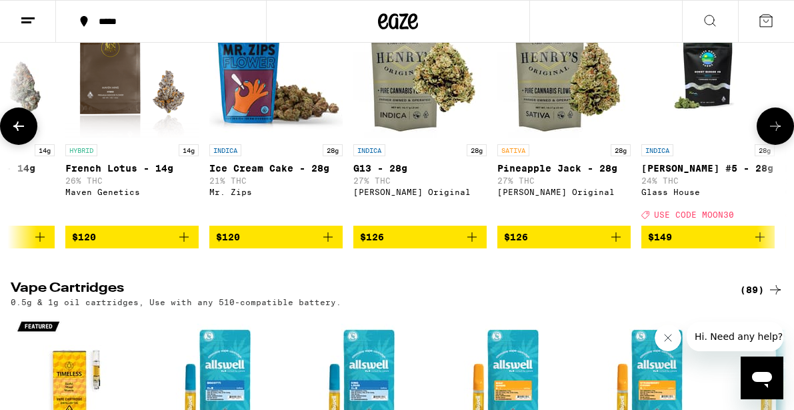
scroll to position [0, 16948]
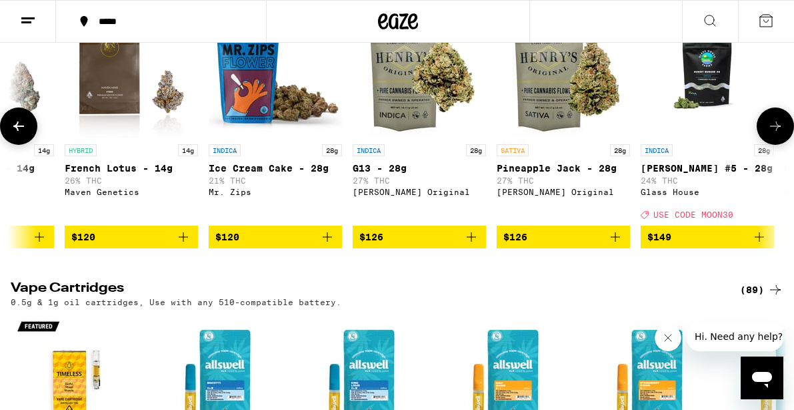
click at [775, 134] on icon at bounding box center [776, 126] width 16 height 16
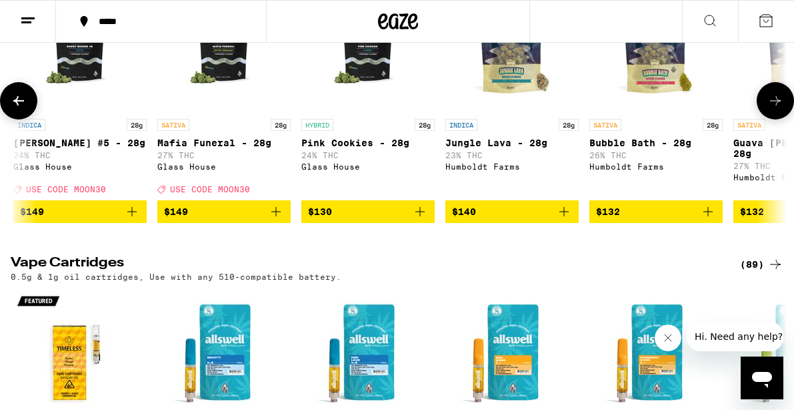
scroll to position [2084, 0]
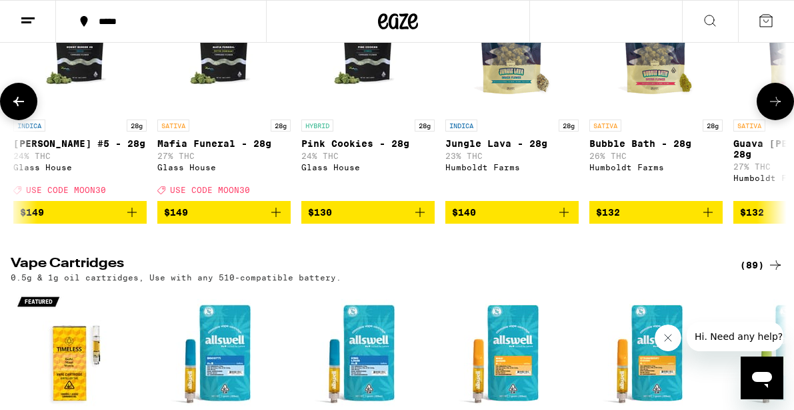
click at [774, 109] on icon at bounding box center [776, 101] width 16 height 16
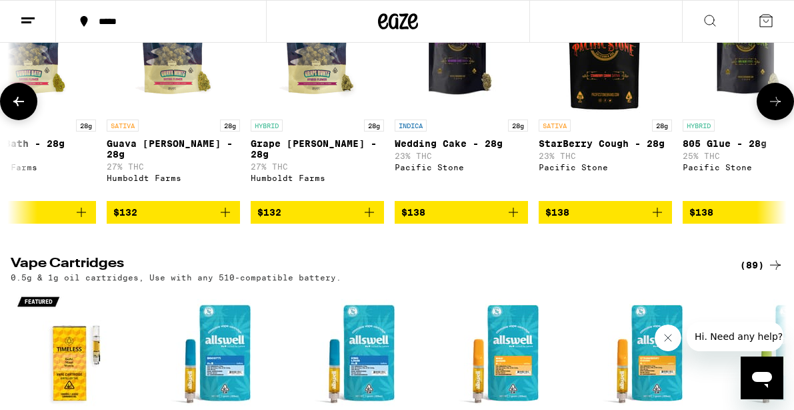
scroll to position [0, 18203]
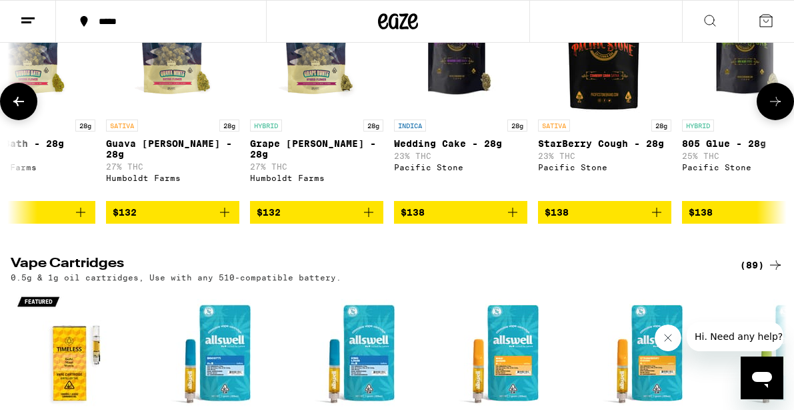
click at [774, 109] on icon at bounding box center [776, 101] width 16 height 16
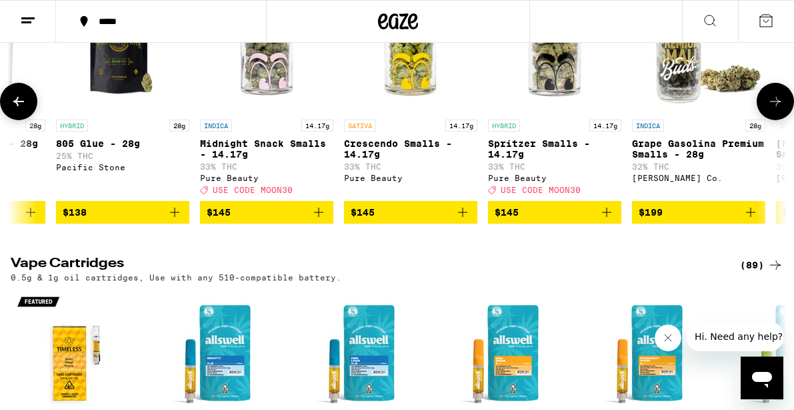
scroll to position [0, 18831]
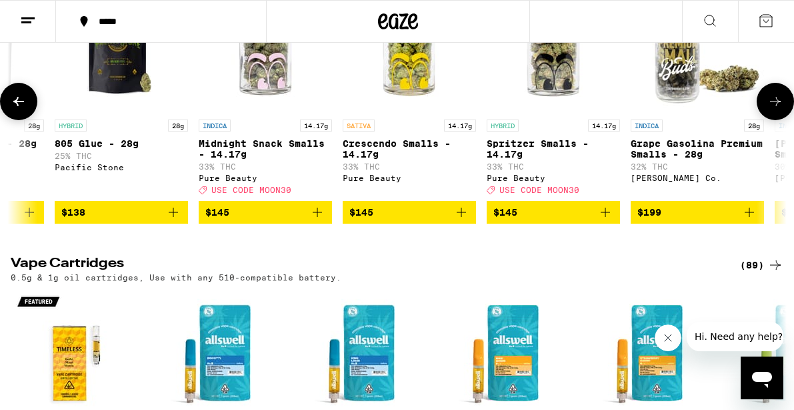
click at [774, 109] on icon at bounding box center [776, 101] width 16 height 16
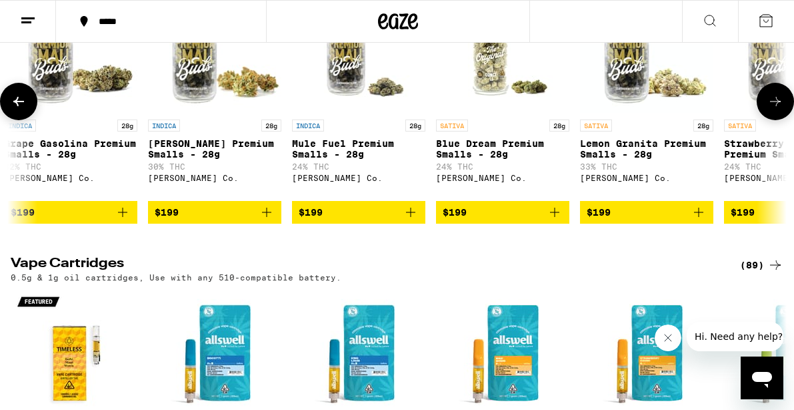
scroll to position [0, 19458]
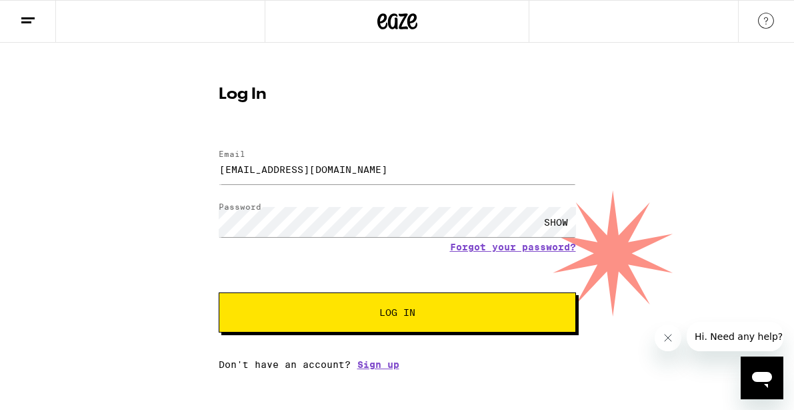
click at [390, 311] on span "Log In" at bounding box center [398, 312] width 36 height 9
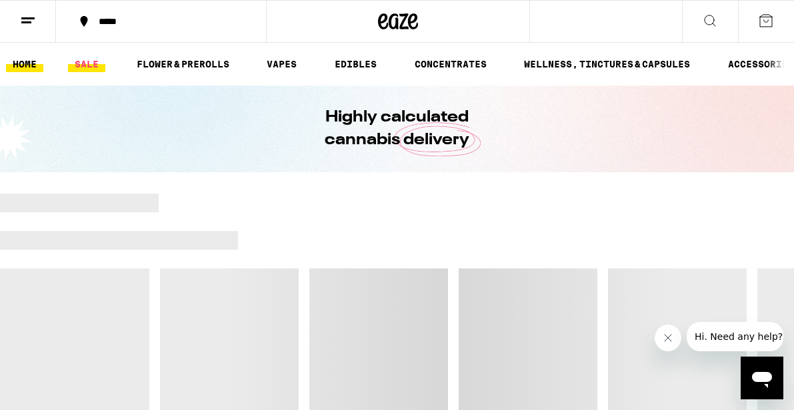
click at [83, 63] on link "SALE" at bounding box center [86, 64] width 37 height 16
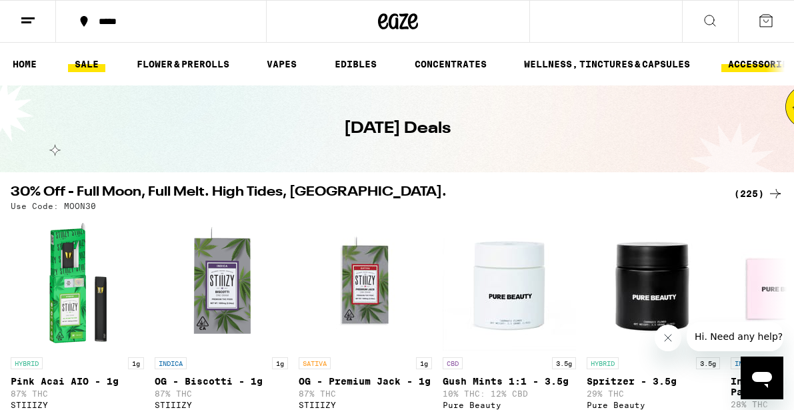
click at [750, 63] on link "ACCESSORIES" at bounding box center [761, 64] width 79 height 16
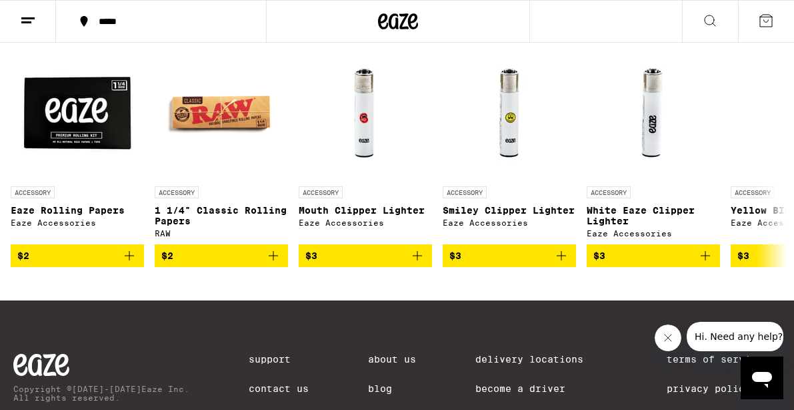
scroll to position [169, 0]
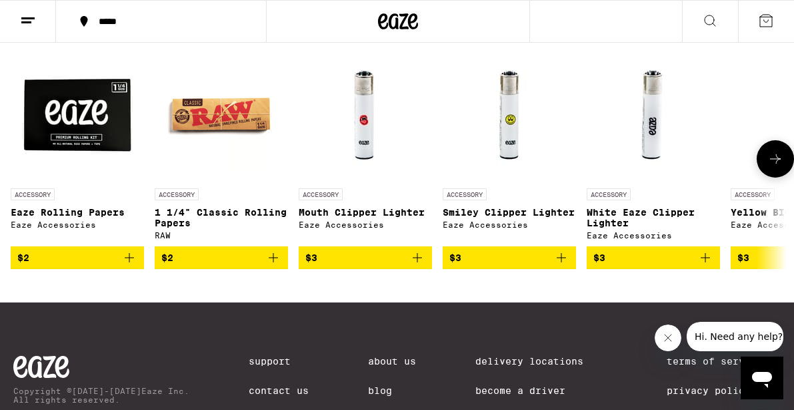
click at [776, 164] on icon at bounding box center [776, 159] width 16 height 16
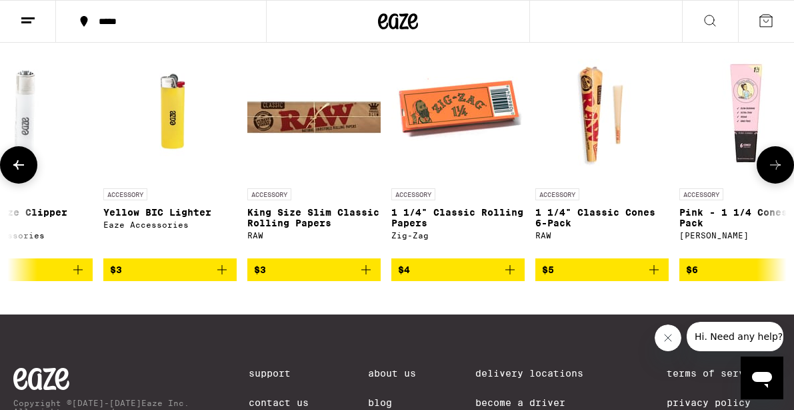
click at [776, 164] on icon at bounding box center [776, 165] width 16 height 16
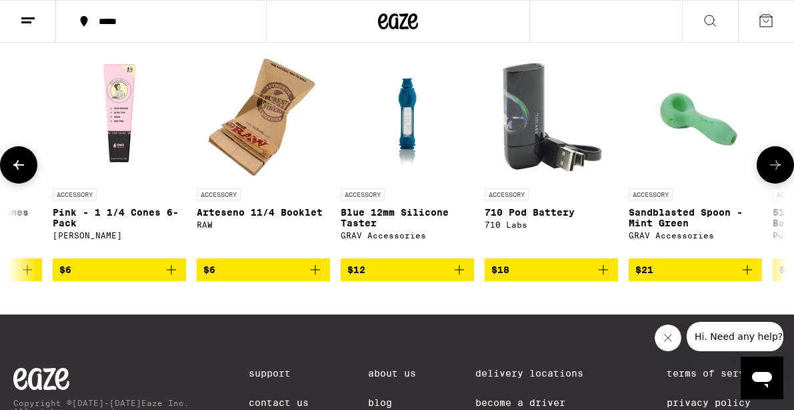
scroll to position [0, 1255]
click at [776, 164] on icon at bounding box center [776, 165] width 16 height 16
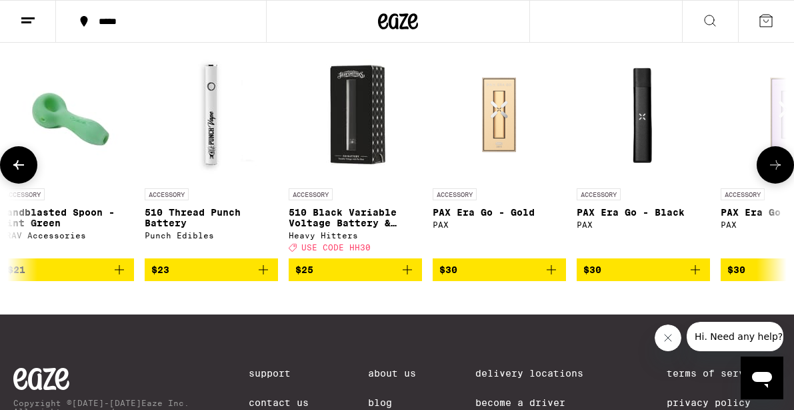
click at [776, 164] on icon at bounding box center [776, 165] width 16 height 16
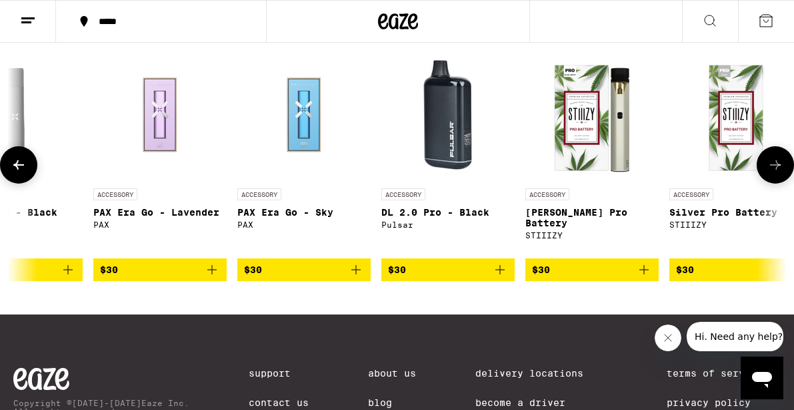
click at [776, 164] on icon at bounding box center [776, 165] width 16 height 16
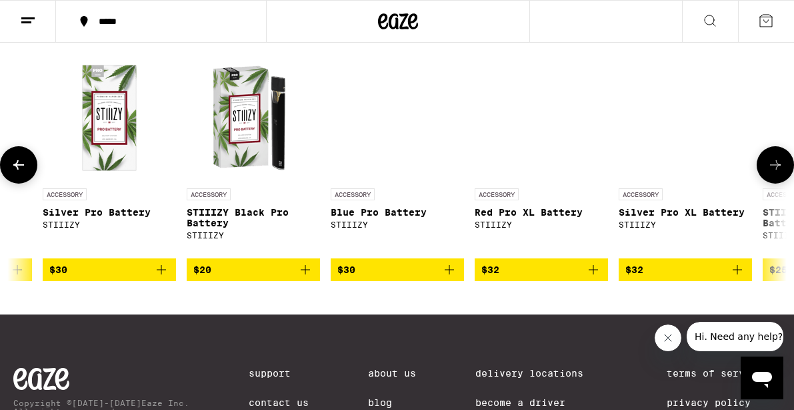
scroll to position [0, 3138]
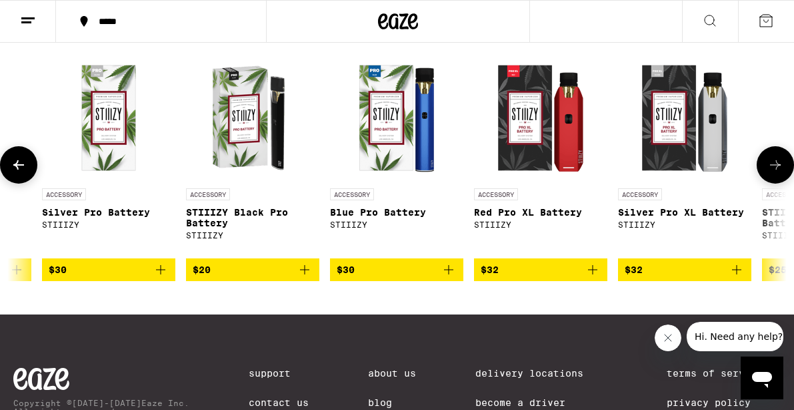
click at [776, 164] on icon at bounding box center [776, 165] width 16 height 16
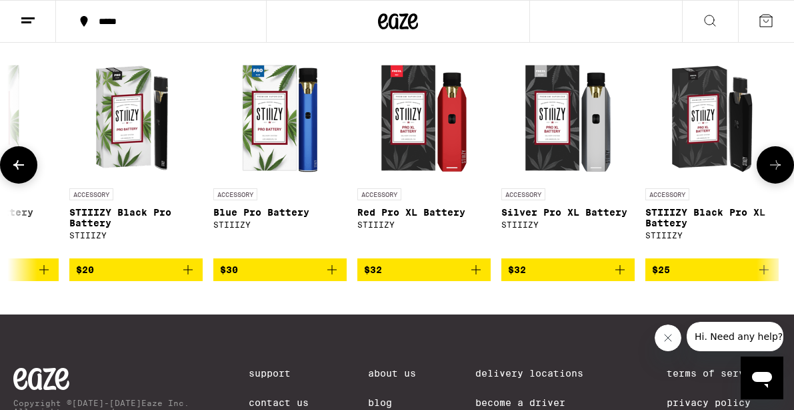
scroll to position [0, 3261]
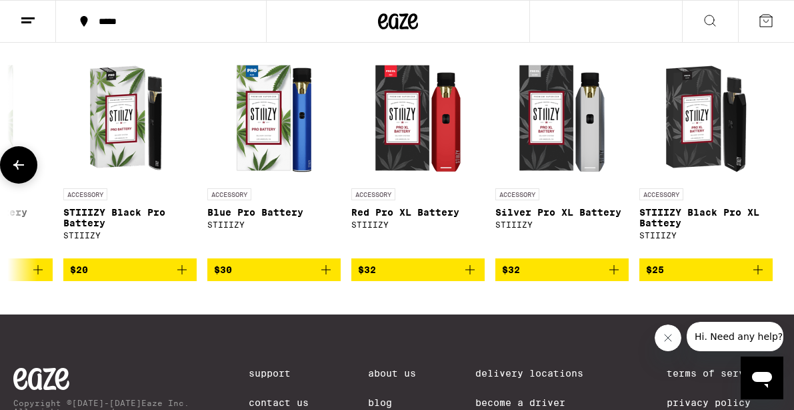
click at [776, 164] on div at bounding box center [775, 164] width 37 height 37
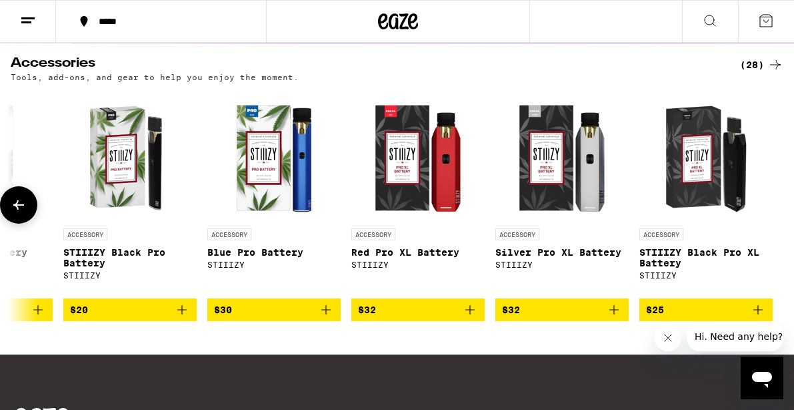
scroll to position [0, 0]
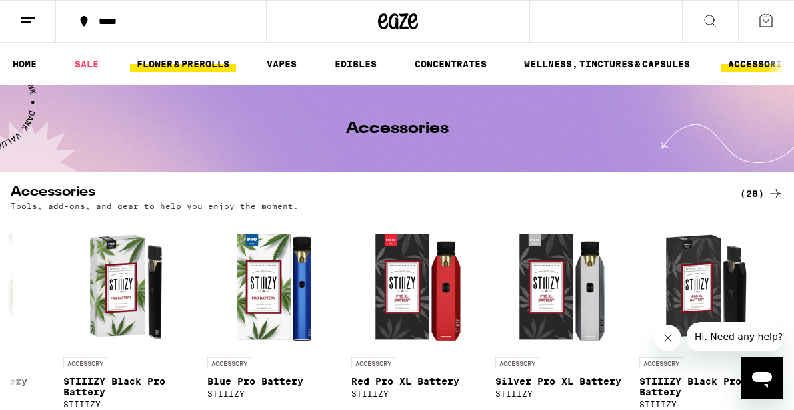
click at [188, 64] on link "FLOWER & PREROLLS" at bounding box center [183, 64] width 106 height 16
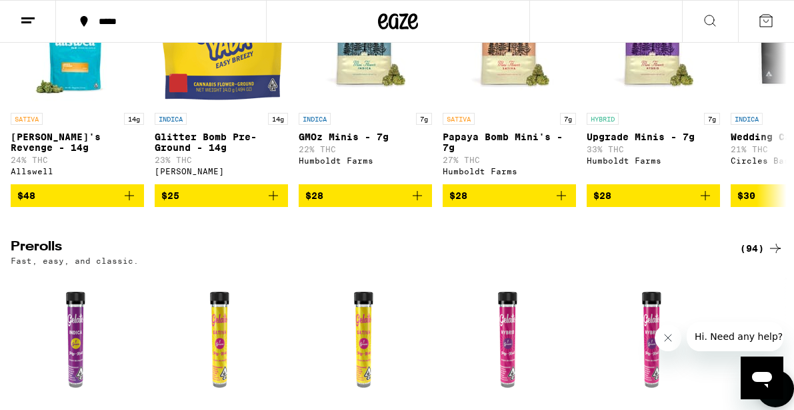
scroll to position [396, 0]
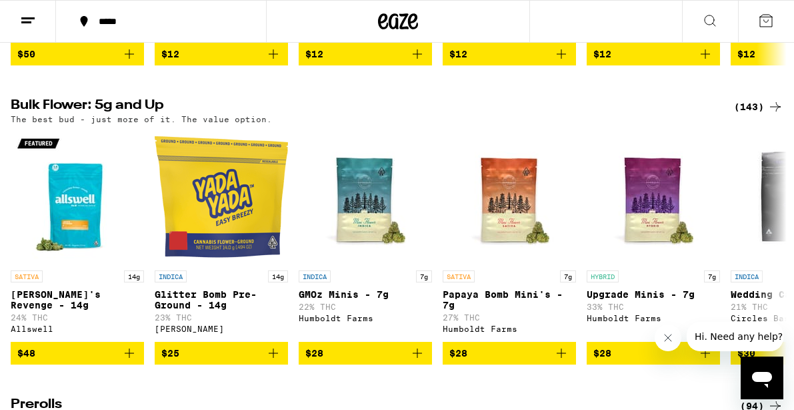
click at [709, 18] on icon at bounding box center [710, 21] width 16 height 16
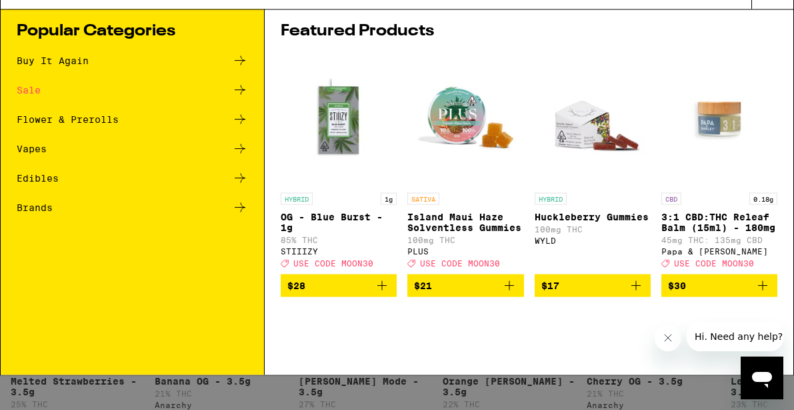
scroll to position [0, 0]
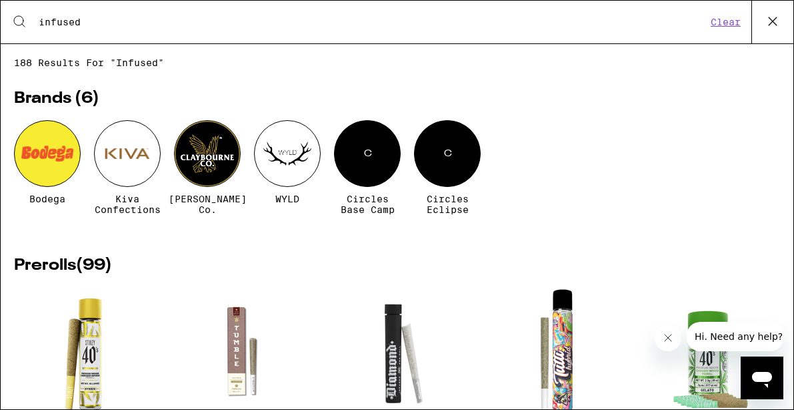
type input "infused"
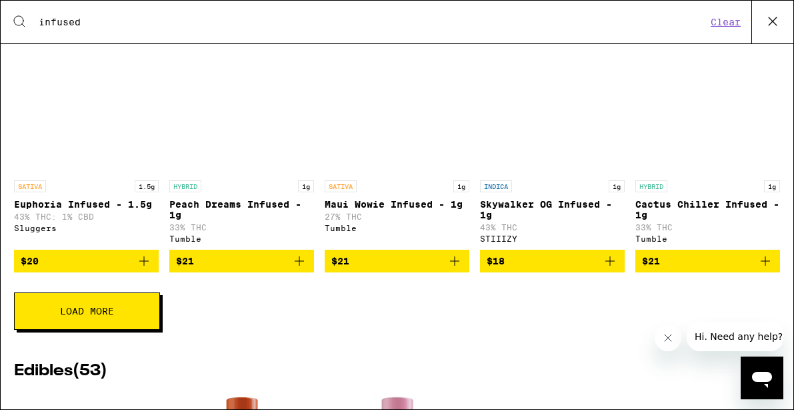
scroll to position [509, 0]
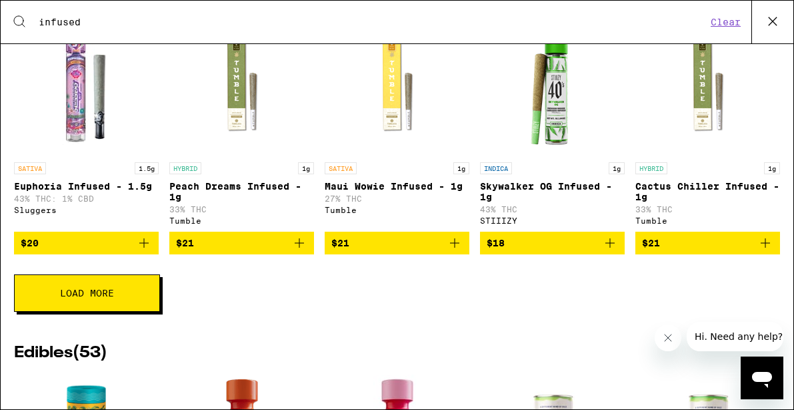
click at [82, 298] on span "Load More" at bounding box center [87, 292] width 54 height 9
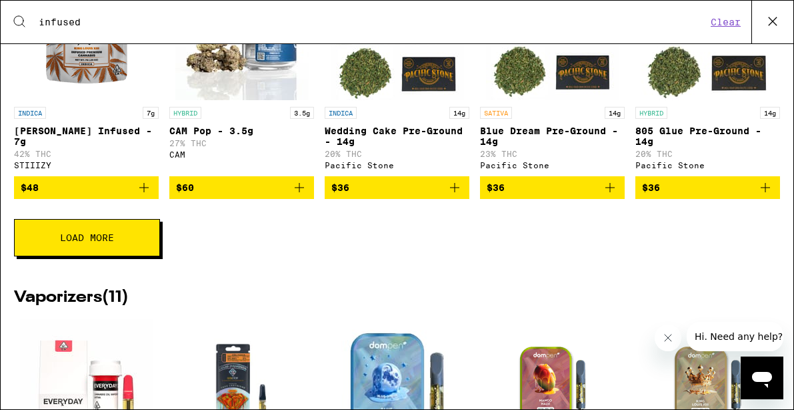
scroll to position [2295, 0]
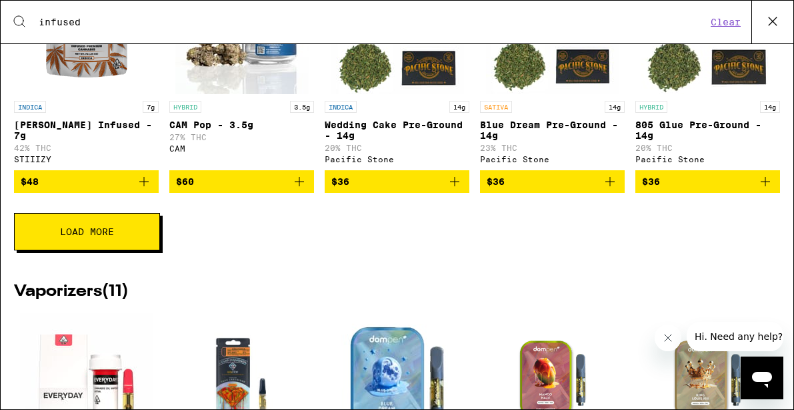
click at [77, 236] on span "Load More" at bounding box center [87, 231] width 54 height 9
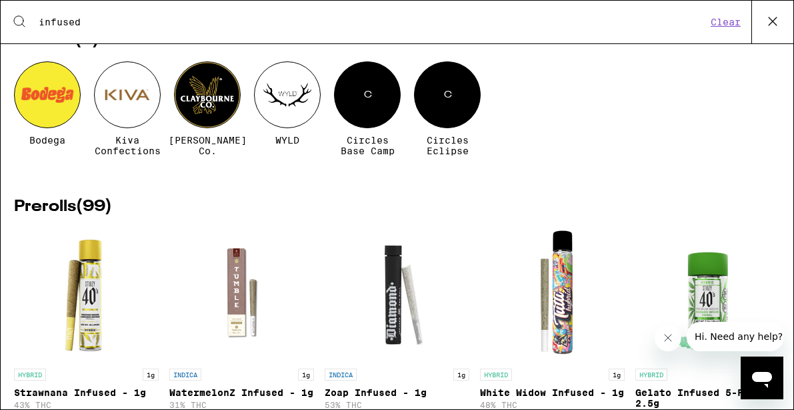
scroll to position [57, 0]
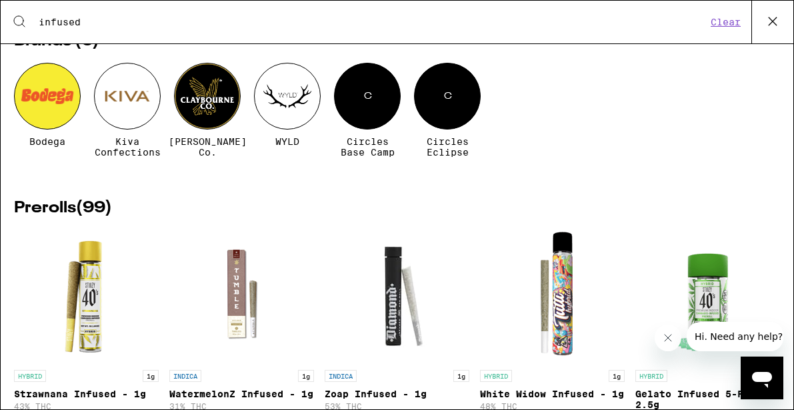
click at [215, 105] on div at bounding box center [207, 96] width 67 height 67
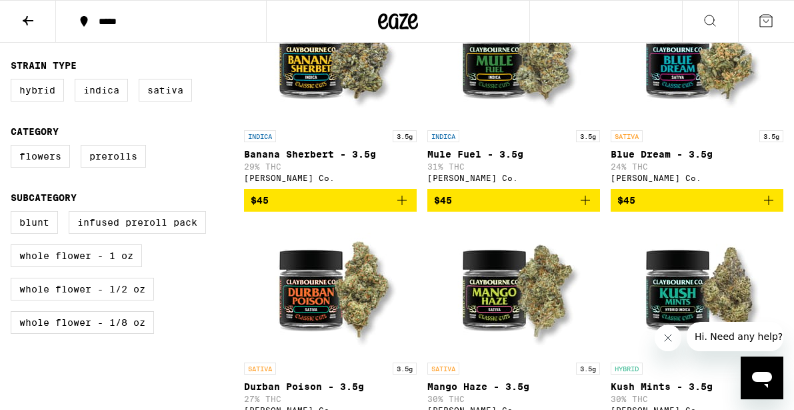
scroll to position [441, 0]
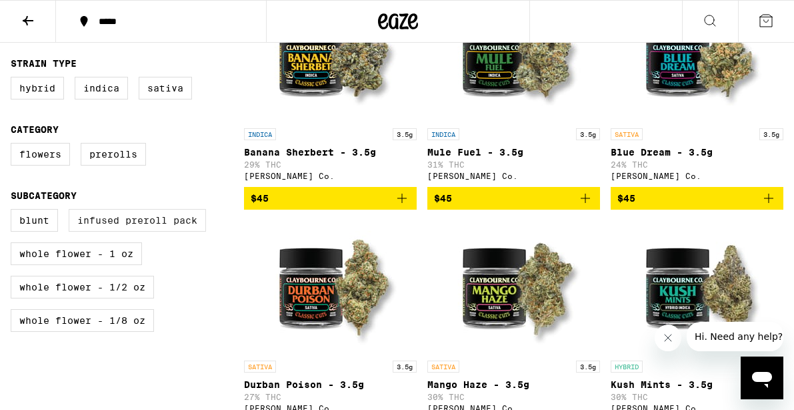
click at [113, 229] on label "Infused Preroll Pack" at bounding box center [137, 220] width 137 height 23
click at [14, 211] on input "Infused Preroll Pack" at bounding box center [13, 211] width 1 height 1
checkbox input "true"
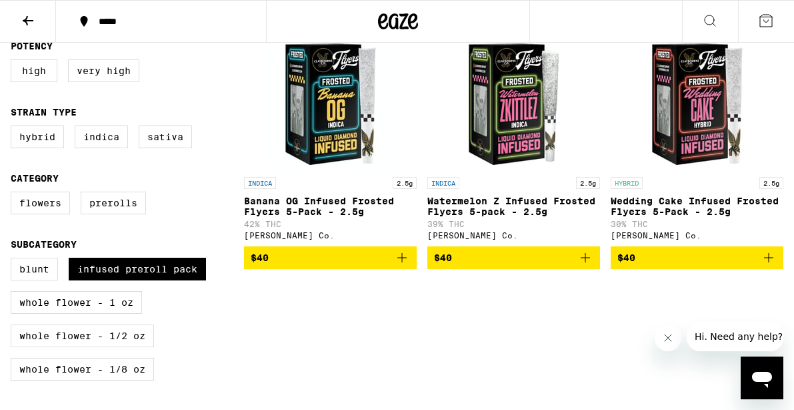
scroll to position [348, 0]
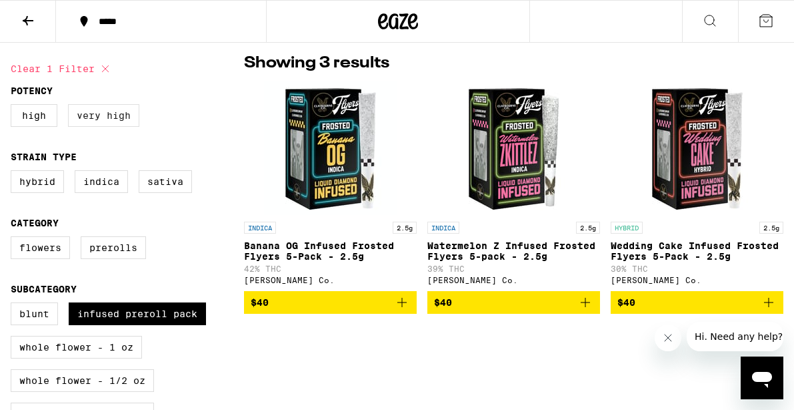
click at [114, 115] on label "Very High" at bounding box center [103, 115] width 71 height 23
click at [14, 107] on input "Very High" at bounding box center [13, 106] width 1 height 1
checkbox input "true"
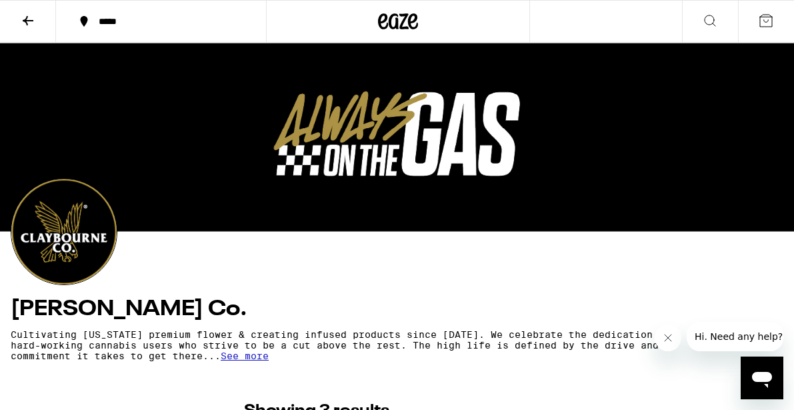
click at [27, 17] on icon at bounding box center [28, 21] width 16 height 16
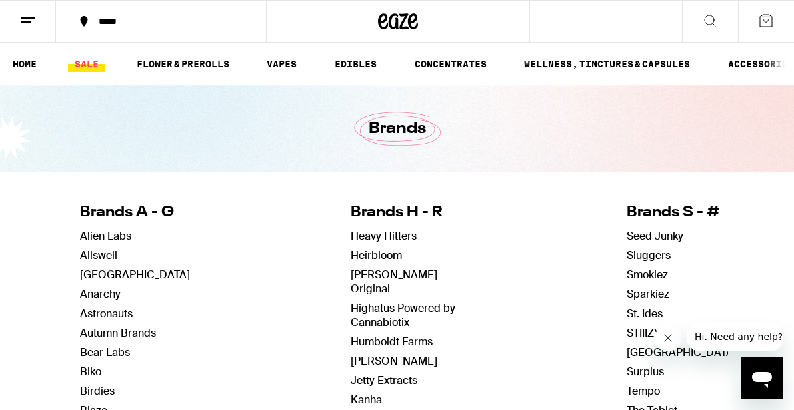
click at [91, 60] on link "SALE" at bounding box center [86, 64] width 37 height 16
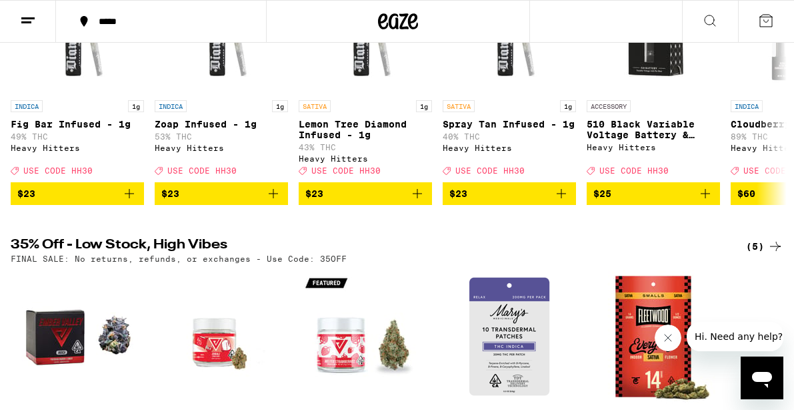
scroll to position [565, 0]
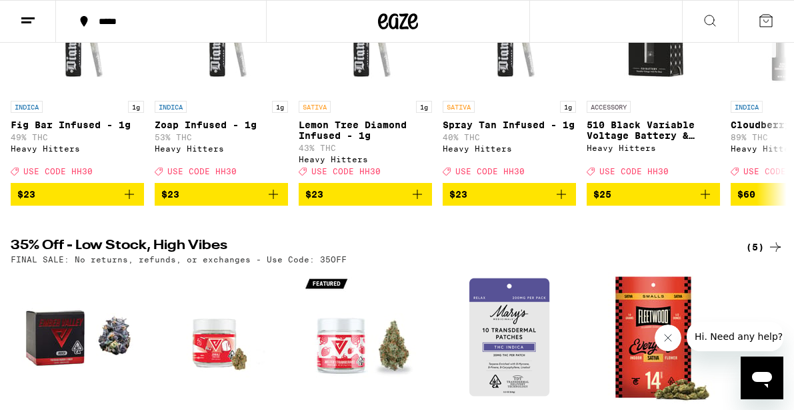
click at [773, 255] on icon at bounding box center [776, 247] width 16 height 16
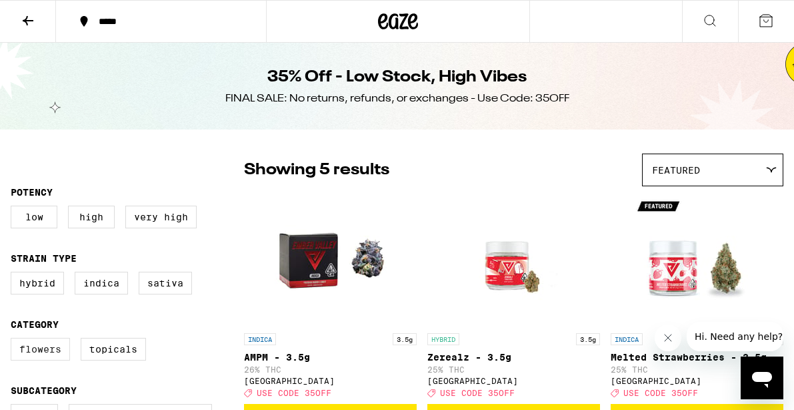
click at [28, 353] on label "Flowers" at bounding box center [40, 349] width 59 height 23
click at [14, 340] on input "Flowers" at bounding box center [13, 340] width 1 height 1
checkbox input "true"
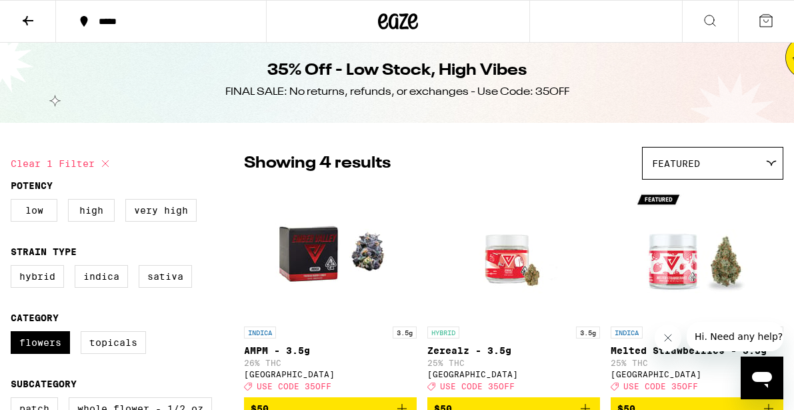
scroll to position [7, 0]
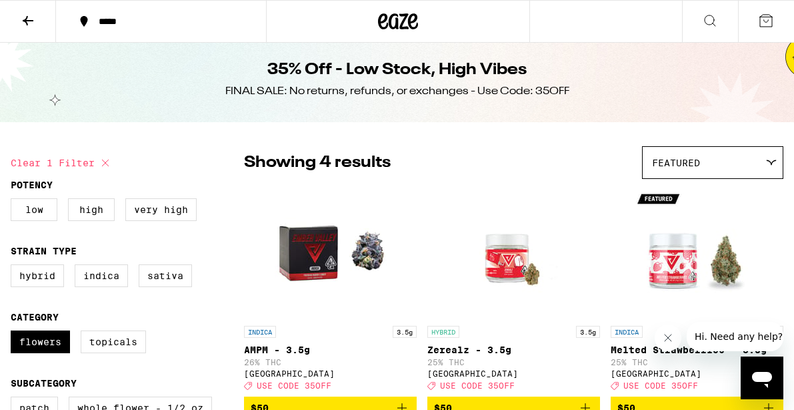
click at [708, 155] on div "Featured" at bounding box center [713, 162] width 140 height 31
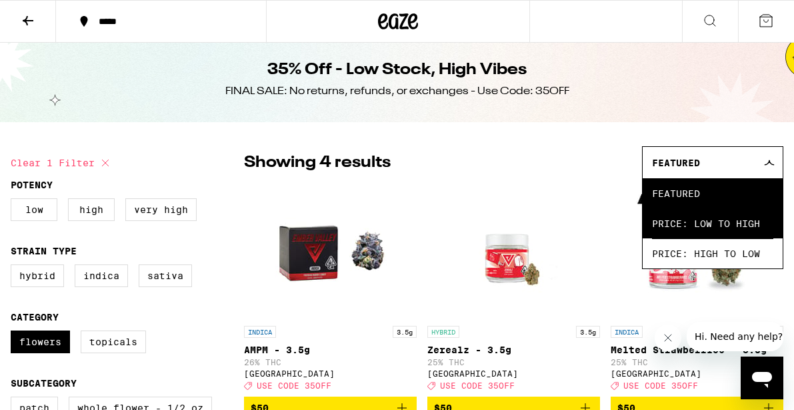
click at [698, 220] on span "Price: Low to High" at bounding box center [712, 223] width 121 height 30
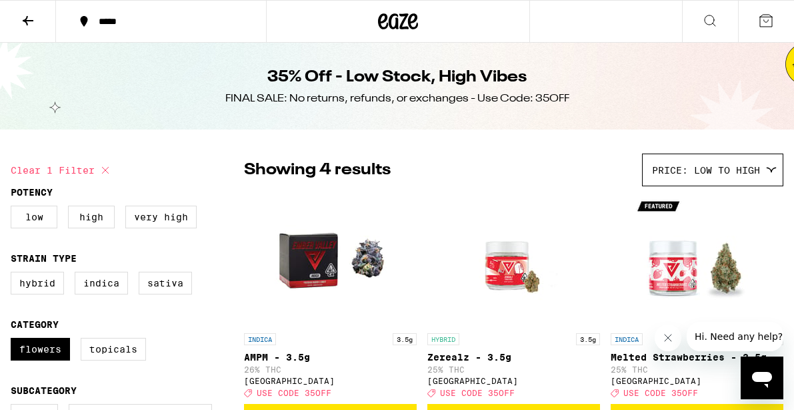
click at [394, 26] on icon at bounding box center [399, 21] width 20 height 16
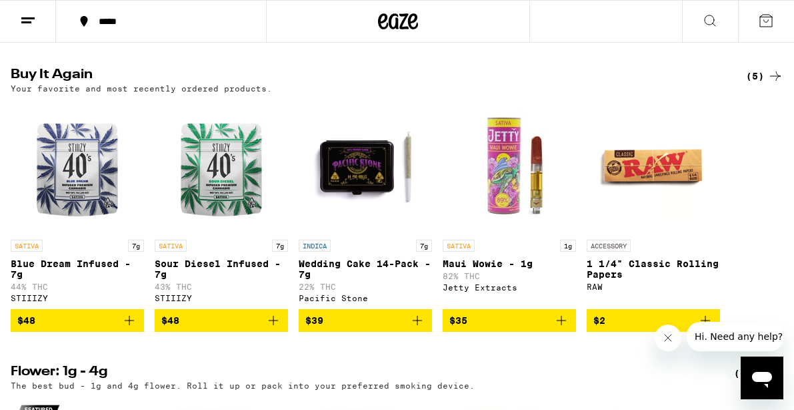
scroll to position [1359, 0]
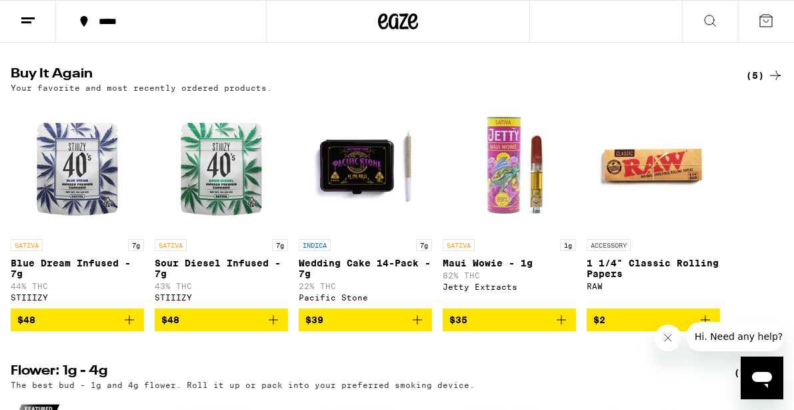
click at [214, 279] on p "Sour Diesel Infused - 7g" at bounding box center [221, 267] width 133 height 21
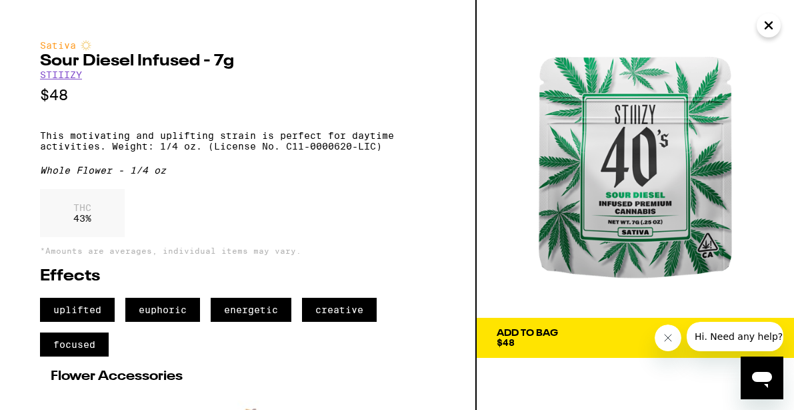
click at [522, 337] on div "Add To Bag" at bounding box center [527, 332] width 61 height 9
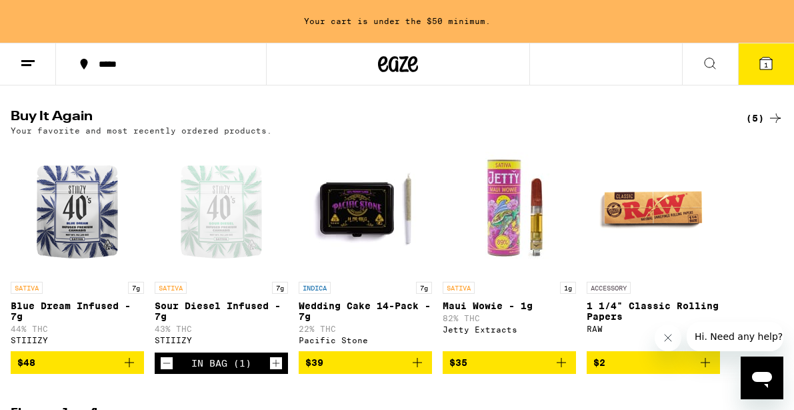
scroll to position [1401, 0]
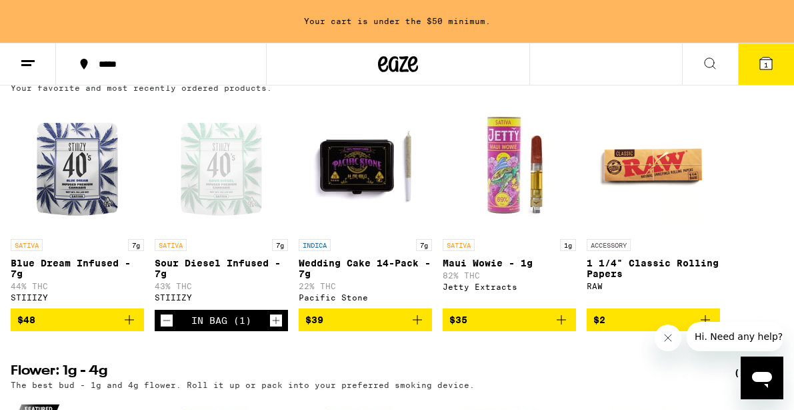
click at [131, 328] on icon "Add to bag" at bounding box center [129, 320] width 16 height 16
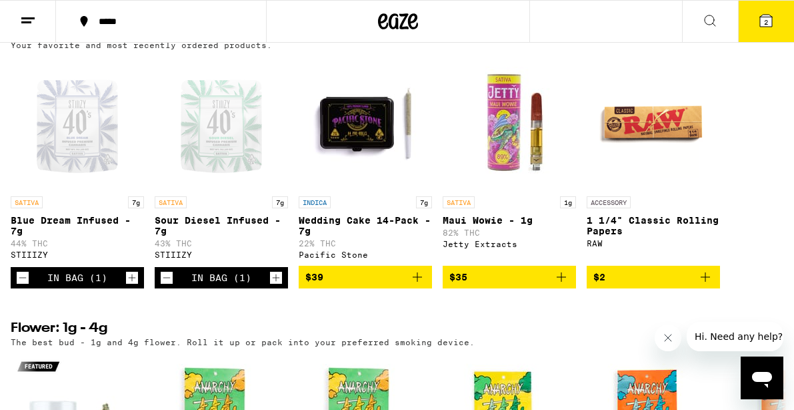
scroll to position [1359, 0]
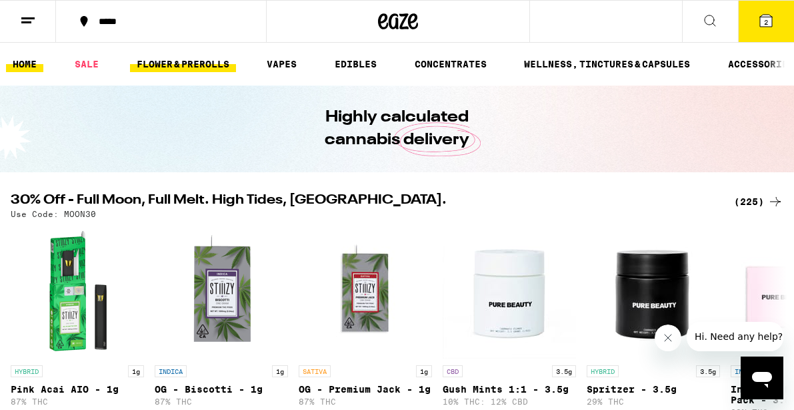
click at [199, 61] on link "FLOWER & PREROLLS" at bounding box center [183, 64] width 106 height 16
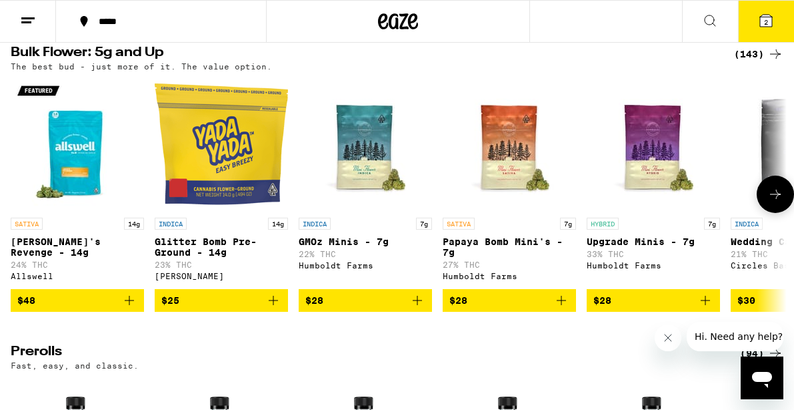
scroll to position [442, 0]
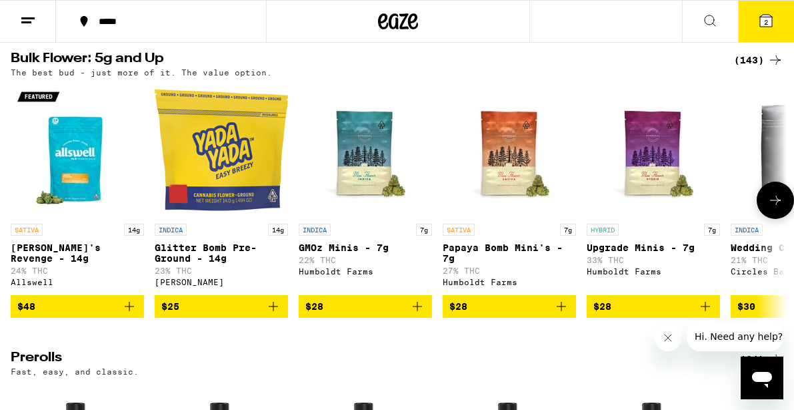
click at [778, 208] on icon at bounding box center [776, 200] width 16 height 16
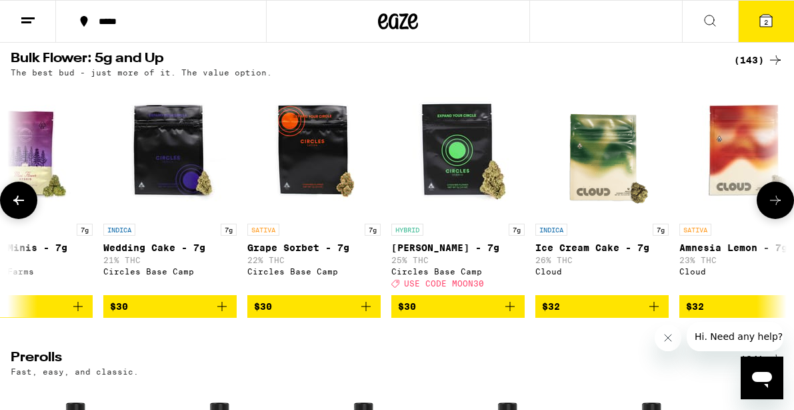
click at [778, 208] on icon at bounding box center [776, 200] width 16 height 16
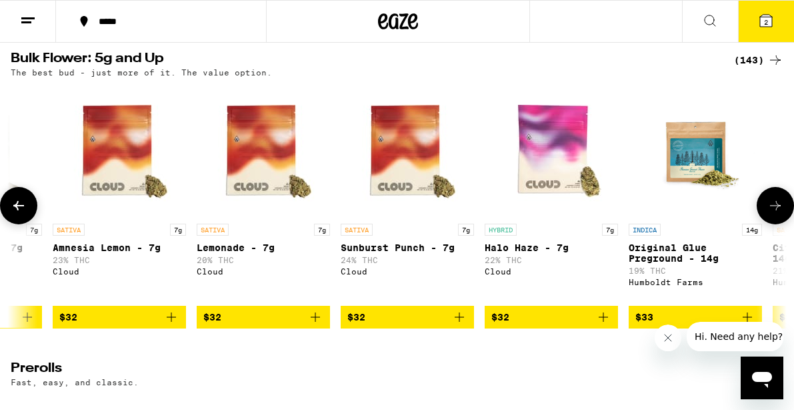
scroll to position [0, 1255]
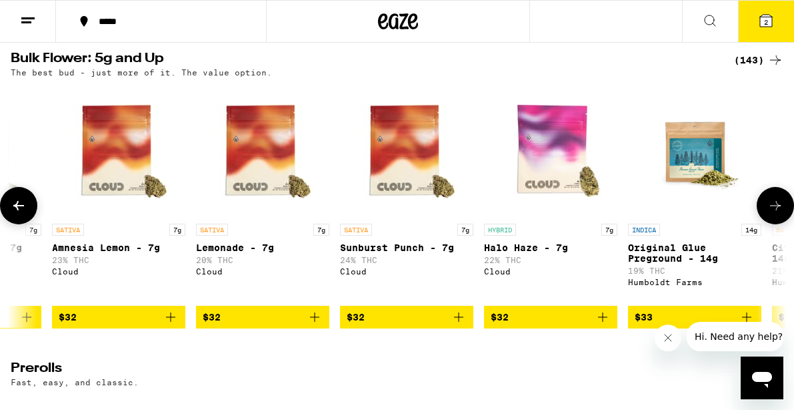
click at [777, 213] on icon at bounding box center [776, 205] width 16 height 16
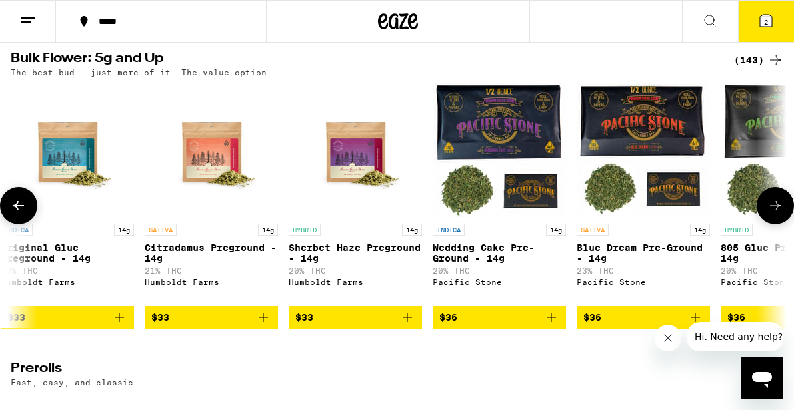
click at [777, 213] on icon at bounding box center [776, 205] width 16 height 16
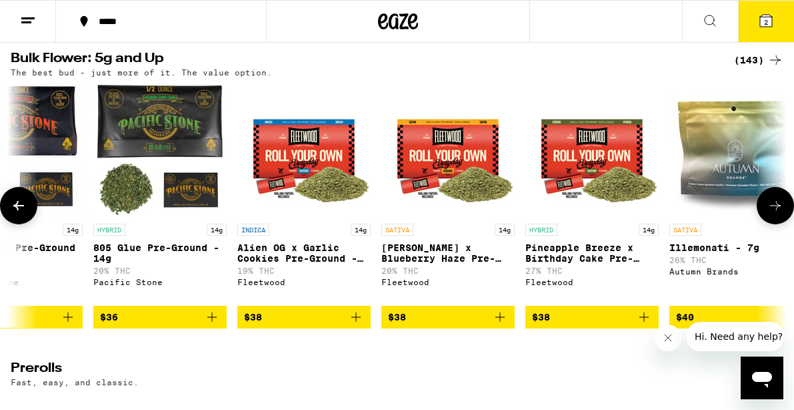
click at [777, 213] on icon at bounding box center [776, 205] width 16 height 16
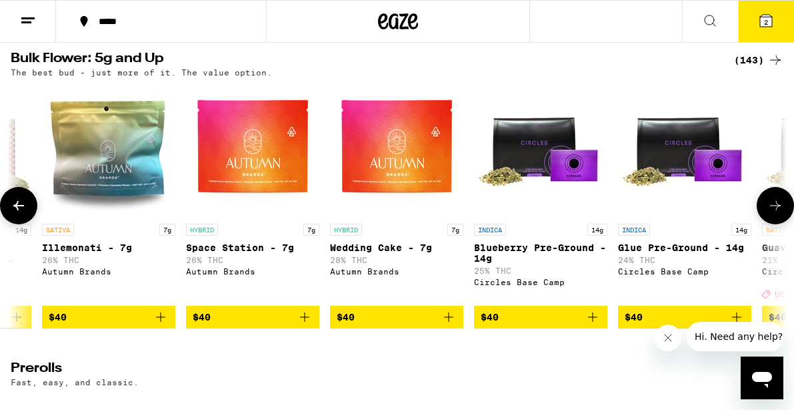
click at [777, 213] on icon at bounding box center [776, 205] width 16 height 16
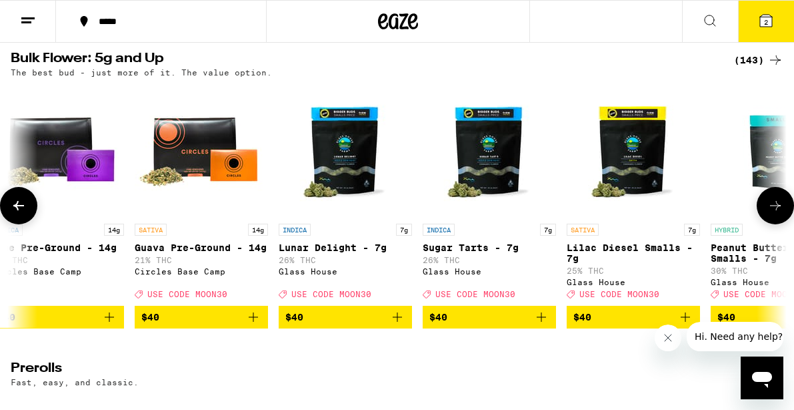
click at [777, 213] on icon at bounding box center [776, 205] width 16 height 16
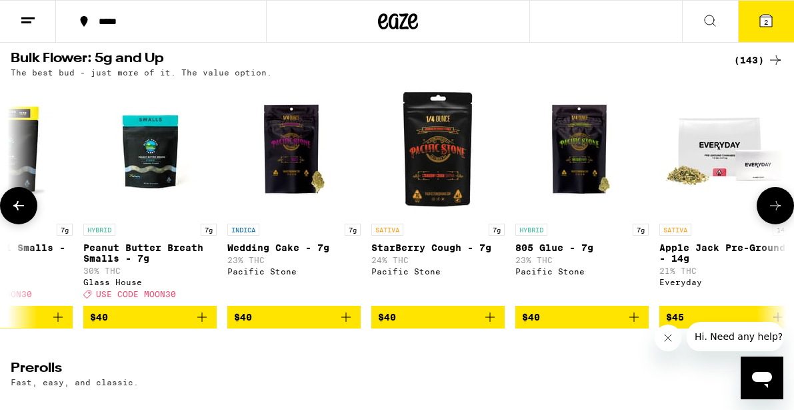
click at [777, 213] on icon at bounding box center [776, 205] width 16 height 16
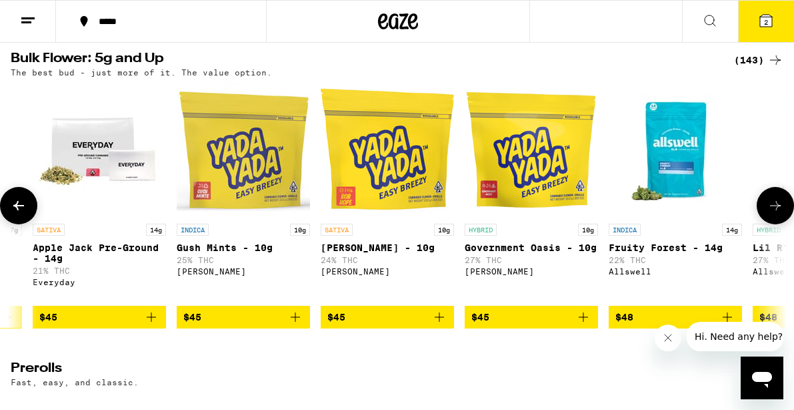
scroll to position [0, 5022]
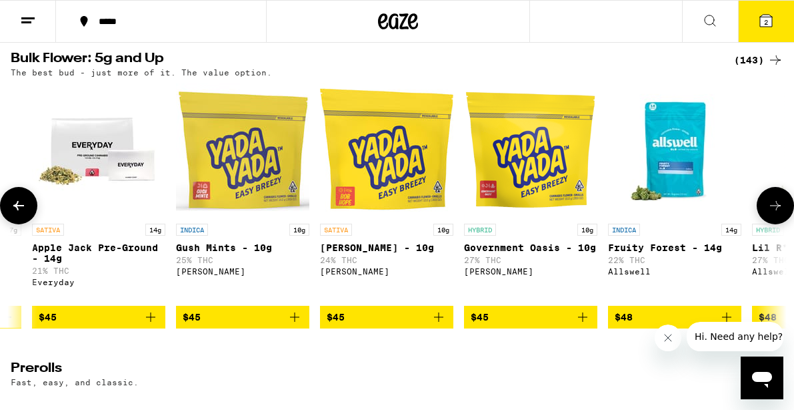
click at [777, 213] on icon at bounding box center [776, 205] width 16 height 16
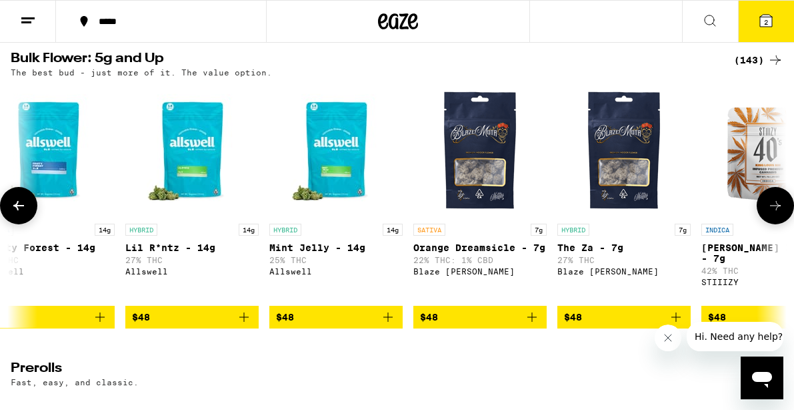
scroll to position [0, 5649]
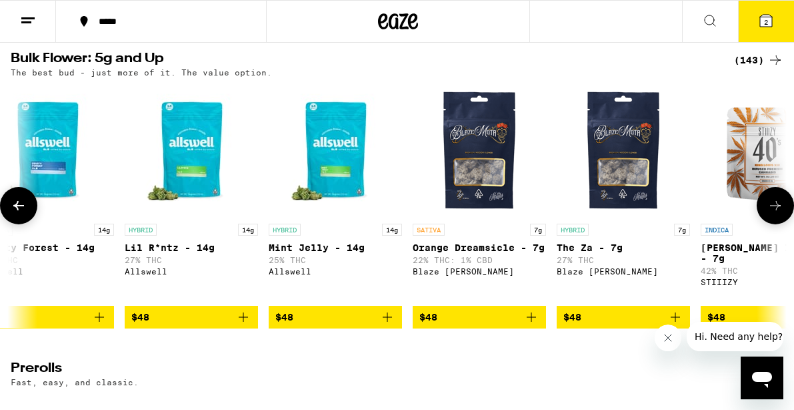
click at [777, 213] on icon at bounding box center [776, 205] width 16 height 16
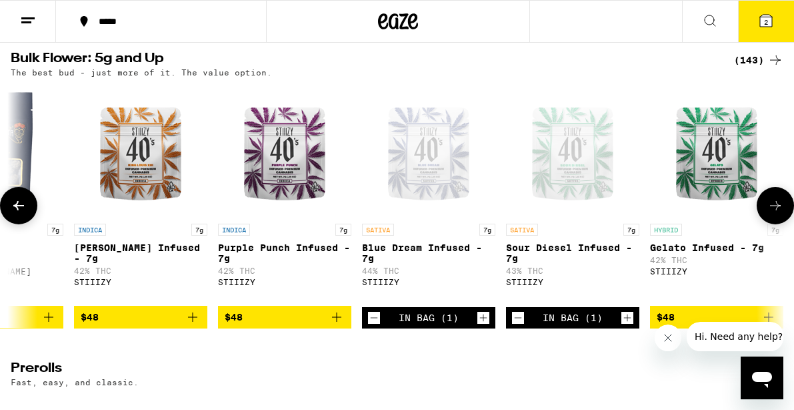
scroll to position [0, 6277]
click at [191, 325] on icon "Add to bag" at bounding box center [192, 317] width 16 height 16
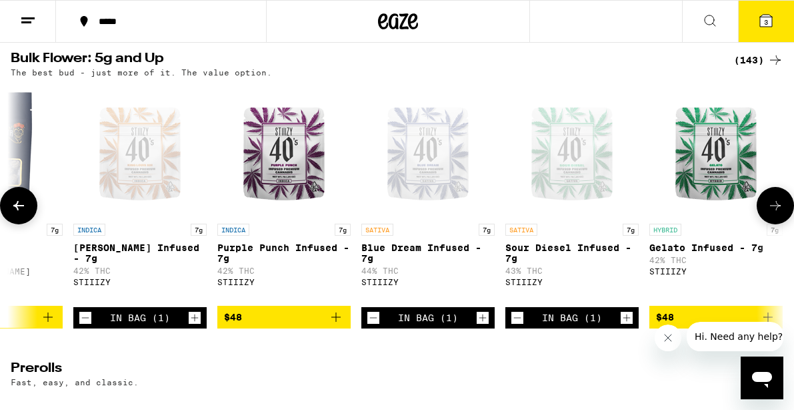
click at [340, 325] on icon "Add to bag" at bounding box center [336, 317] width 16 height 16
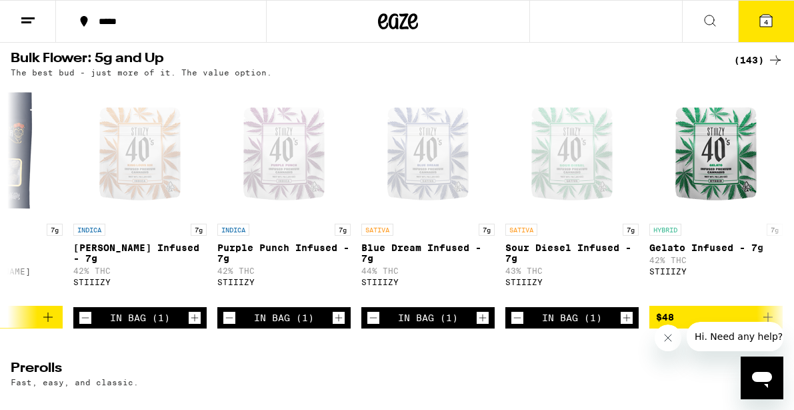
click at [768, 21] on span "4" at bounding box center [766, 22] width 4 height 8
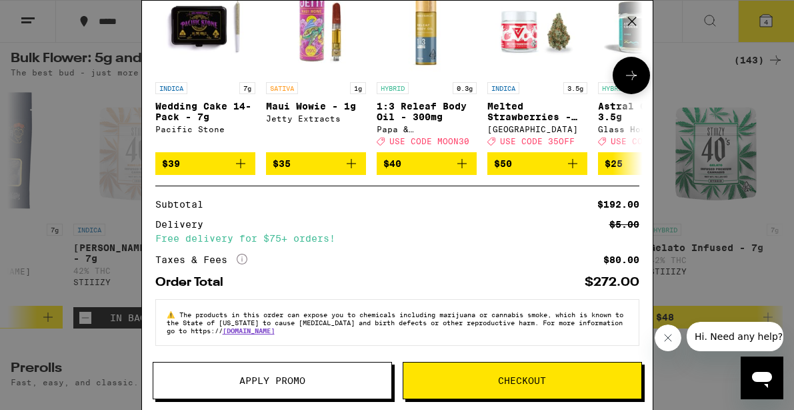
scroll to position [302, 0]
click at [243, 255] on icon "More Info" at bounding box center [242, 258] width 11 height 11
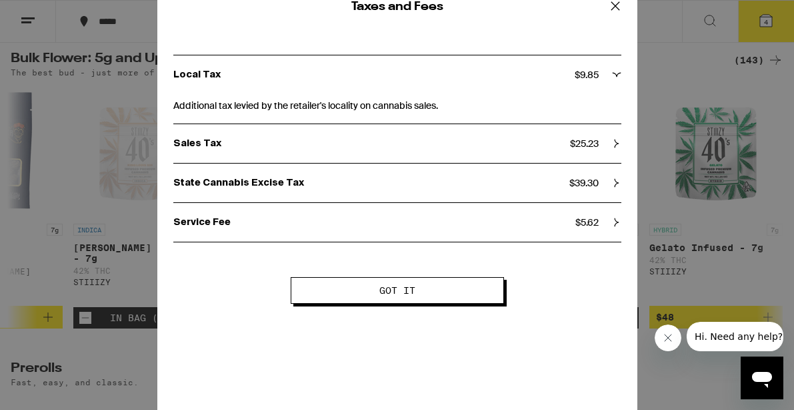
click at [411, 291] on span "Got it" at bounding box center [398, 289] width 36 height 9
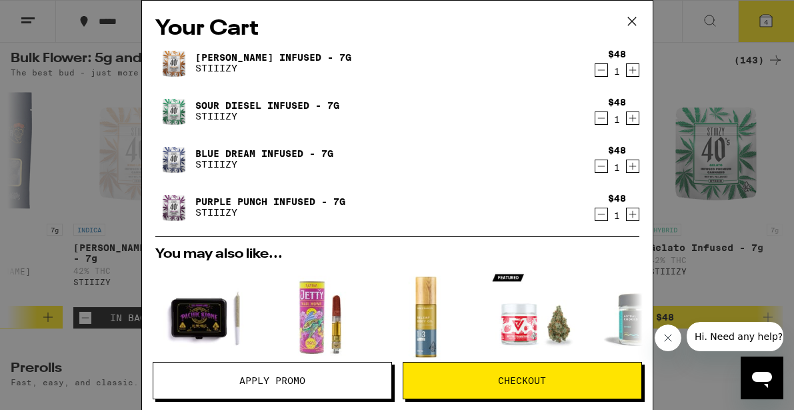
click at [603, 161] on icon "Decrement" at bounding box center [602, 166] width 12 height 16
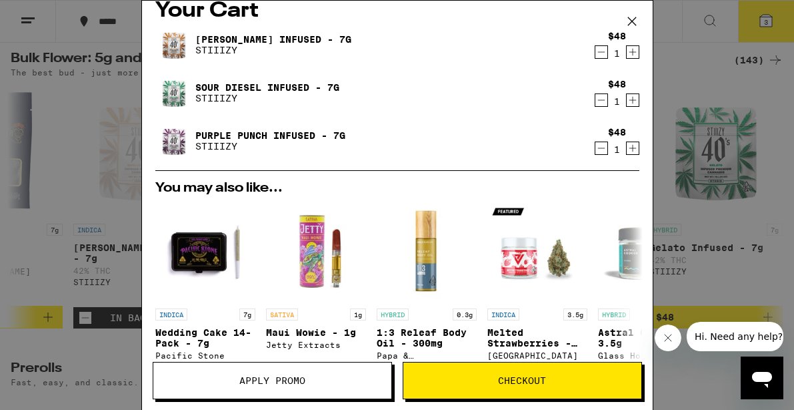
scroll to position [14, 0]
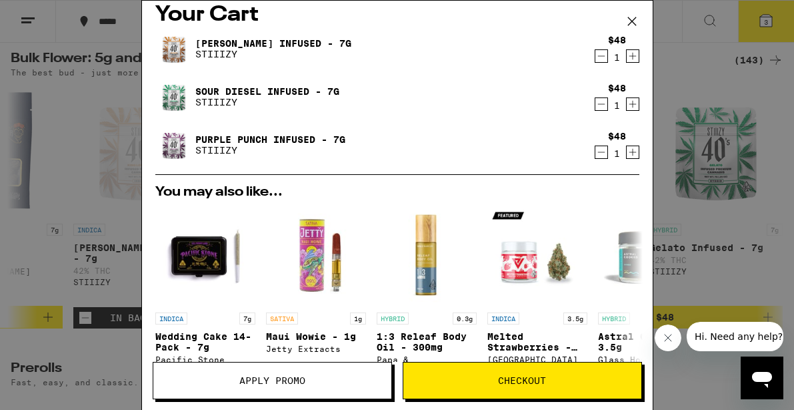
click at [600, 153] on icon "Decrement" at bounding box center [602, 152] width 12 height 16
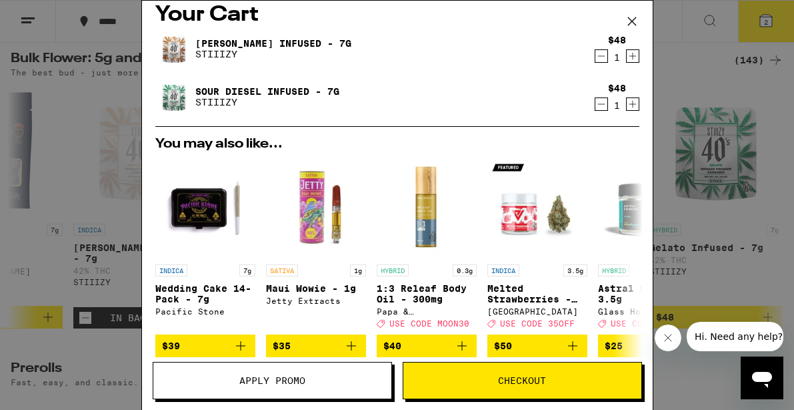
click at [636, 104] on icon "Increment" at bounding box center [633, 104] width 12 height 16
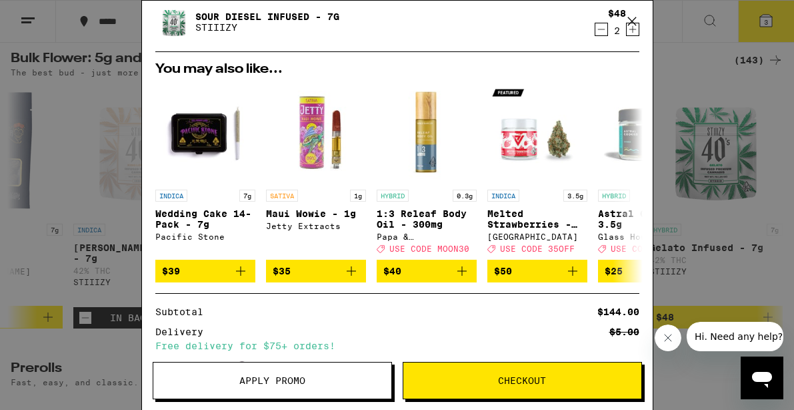
scroll to position [89, 0]
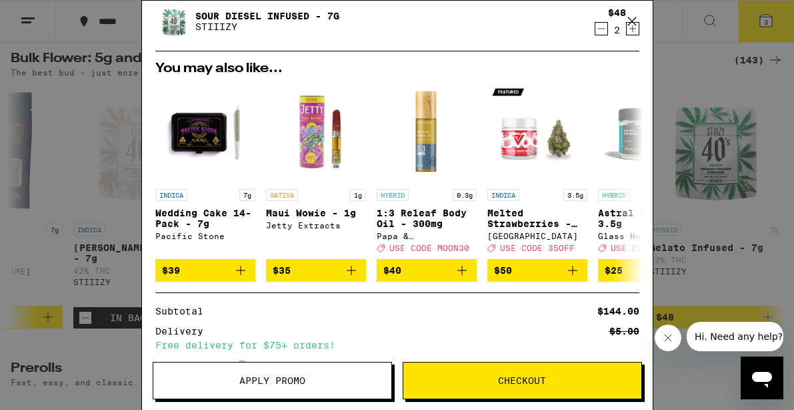
click at [510, 378] on span "Checkout" at bounding box center [522, 380] width 48 height 9
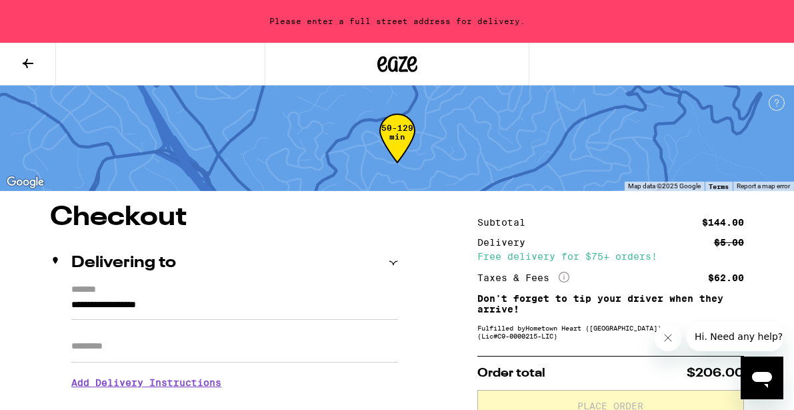
click at [27, 59] on icon at bounding box center [28, 63] width 11 height 9
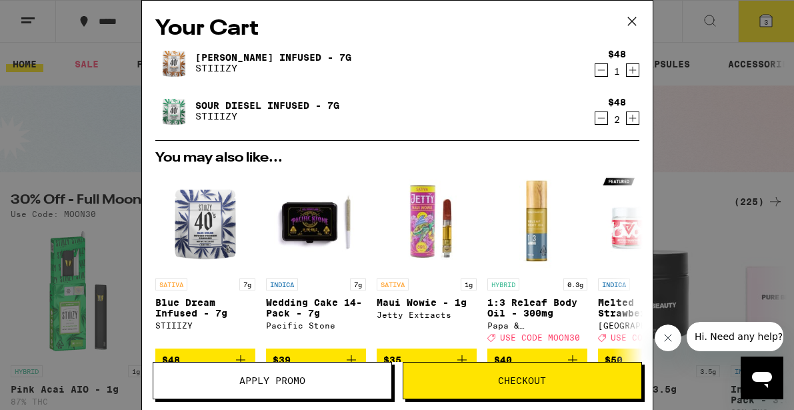
click at [251, 380] on span "Apply Promo" at bounding box center [272, 380] width 66 height 9
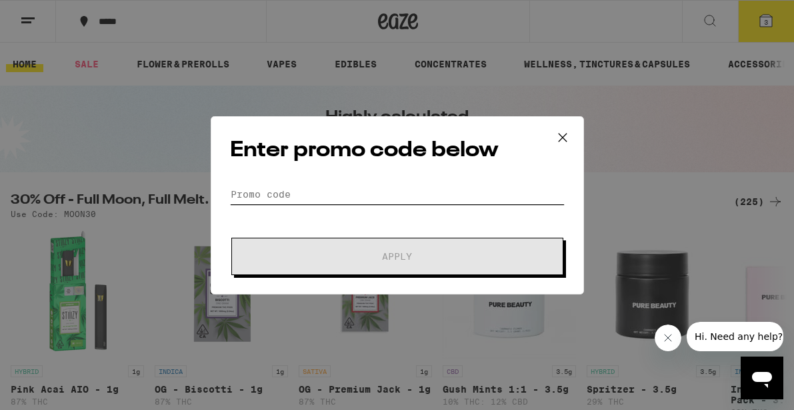
click at [317, 192] on input "Promo Code" at bounding box center [397, 194] width 335 height 20
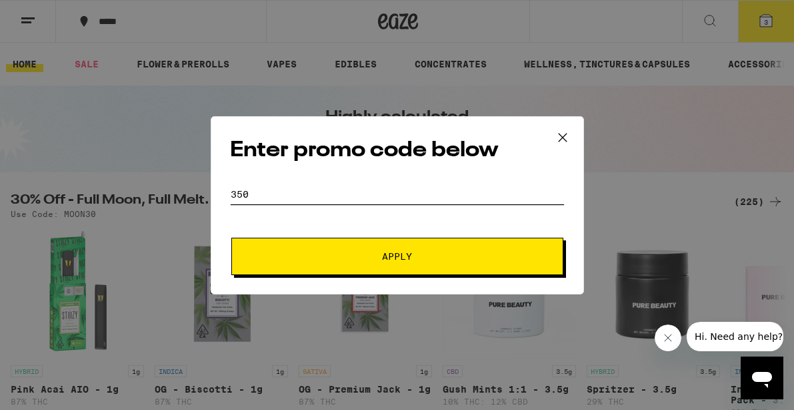
click at [231, 237] on button "Apply" at bounding box center [397, 255] width 332 height 37
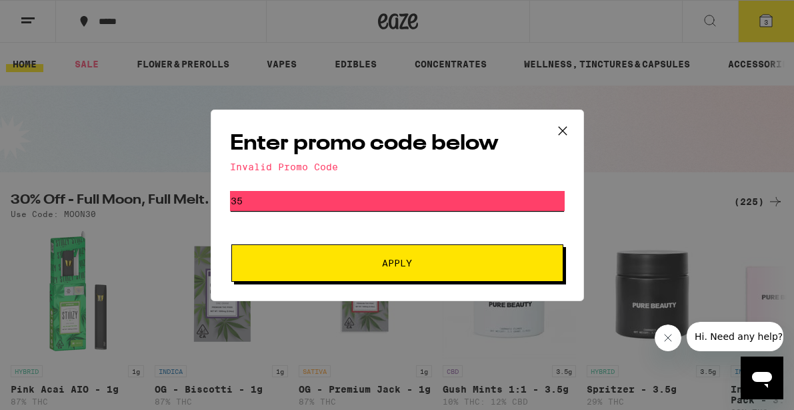
type input "3"
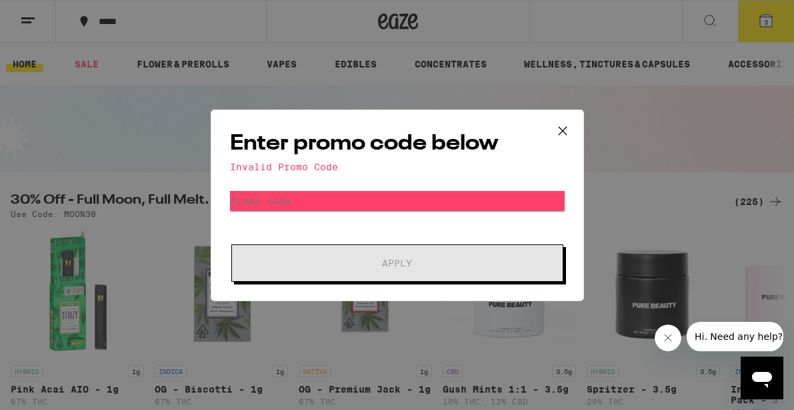
click at [287, 167] on div "Invalid Promo Code" at bounding box center [397, 166] width 335 height 11
click at [265, 203] on input "Promo Code" at bounding box center [397, 201] width 335 height 20
click at [566, 131] on icon at bounding box center [563, 131] width 20 height 20
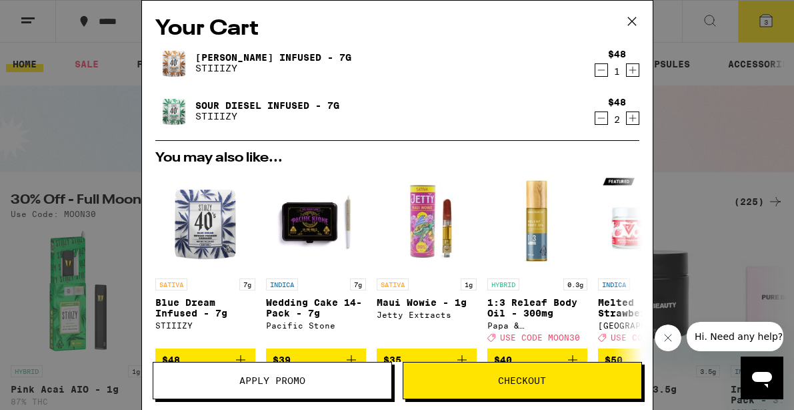
click at [632, 19] on icon at bounding box center [632, 21] width 20 height 20
